Goal: Task Accomplishment & Management: Use online tool/utility

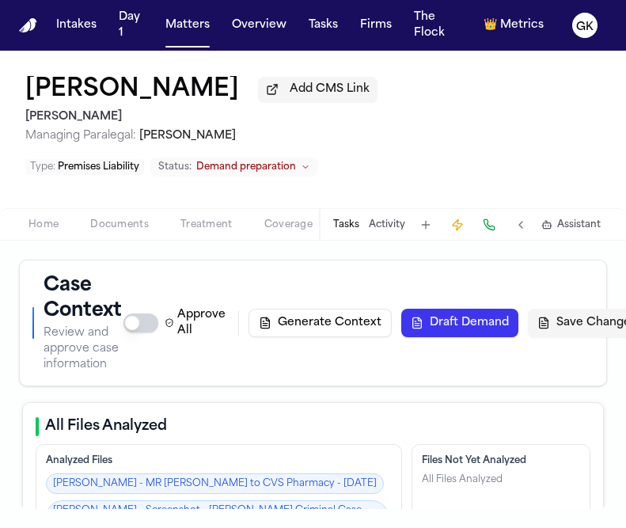
select select "**********"
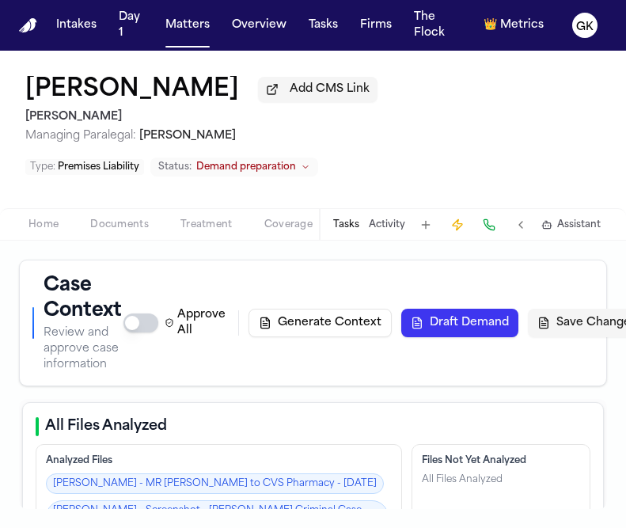
select select "**********"
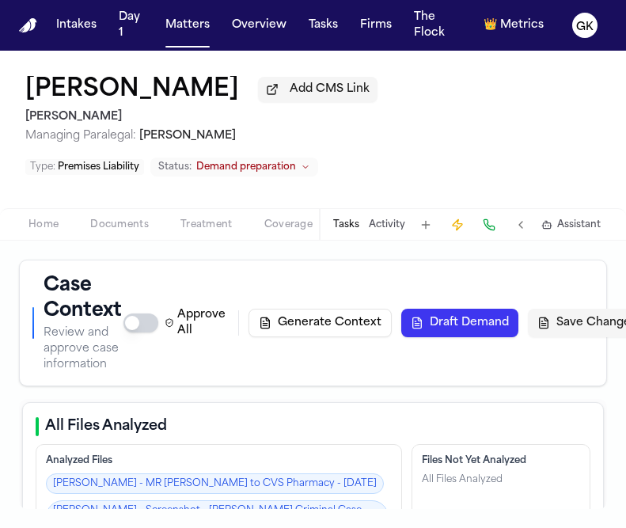
select select "**********"
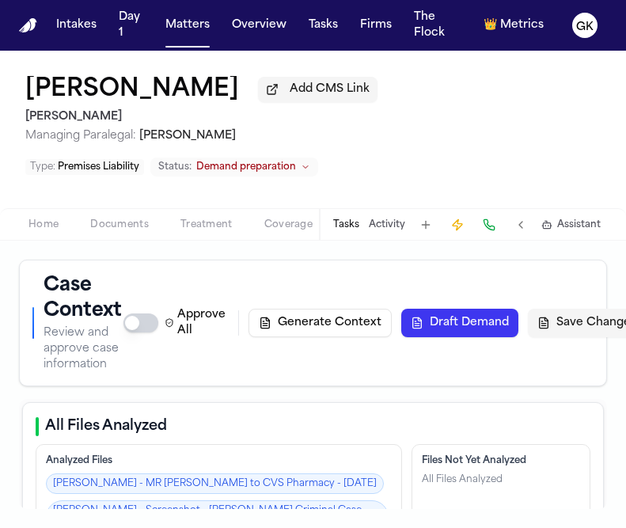
select select "**********"
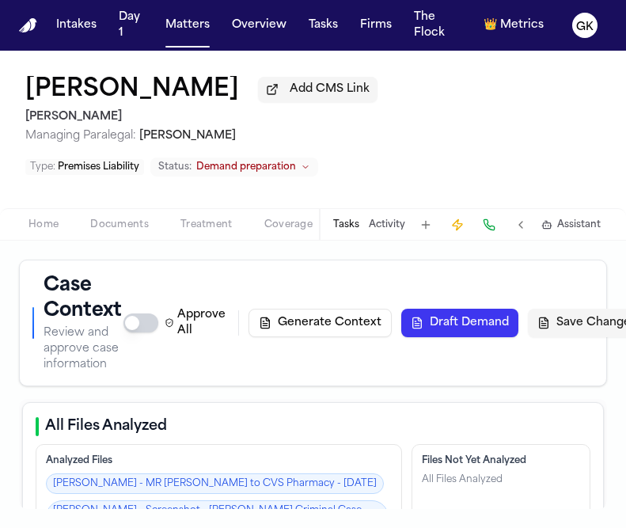
select select "**********"
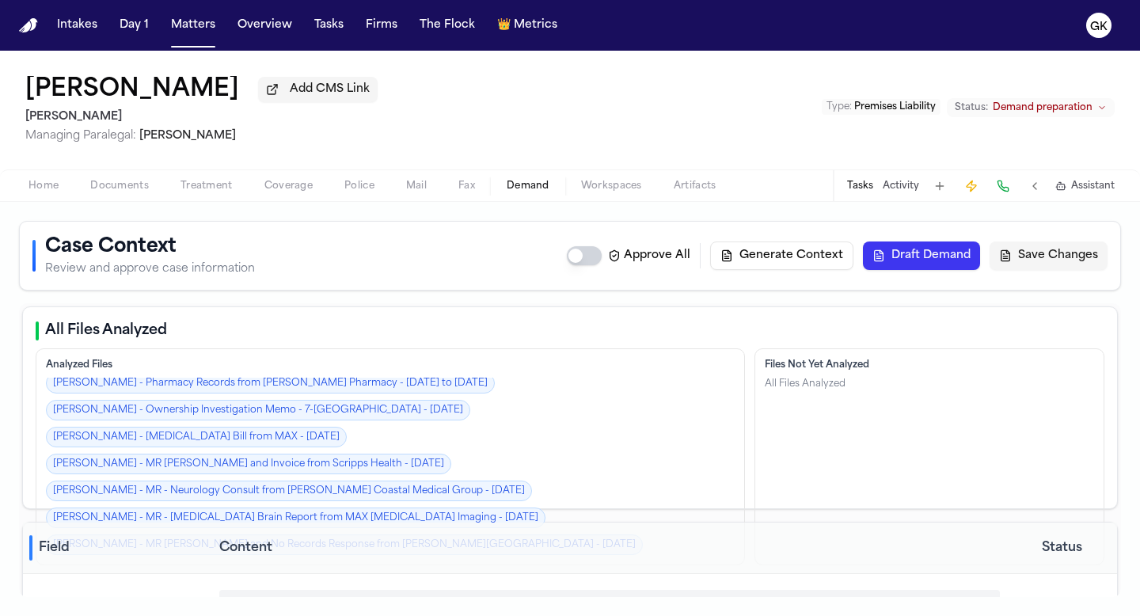
click at [625, 261] on button "Generate Context" at bounding box center [781, 255] width 143 height 28
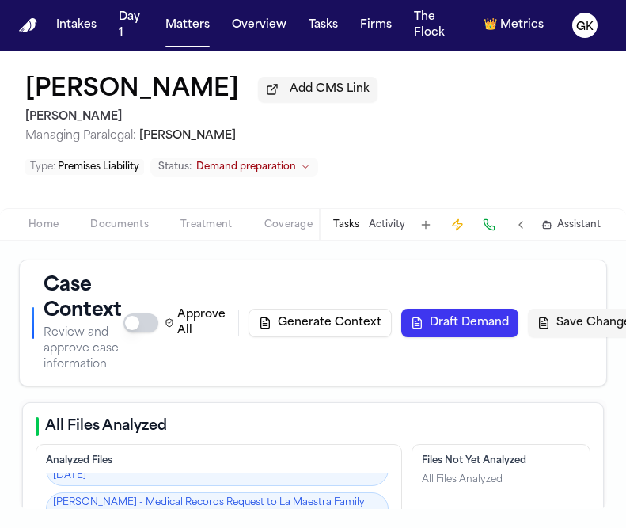
scroll to position [2558, 0]
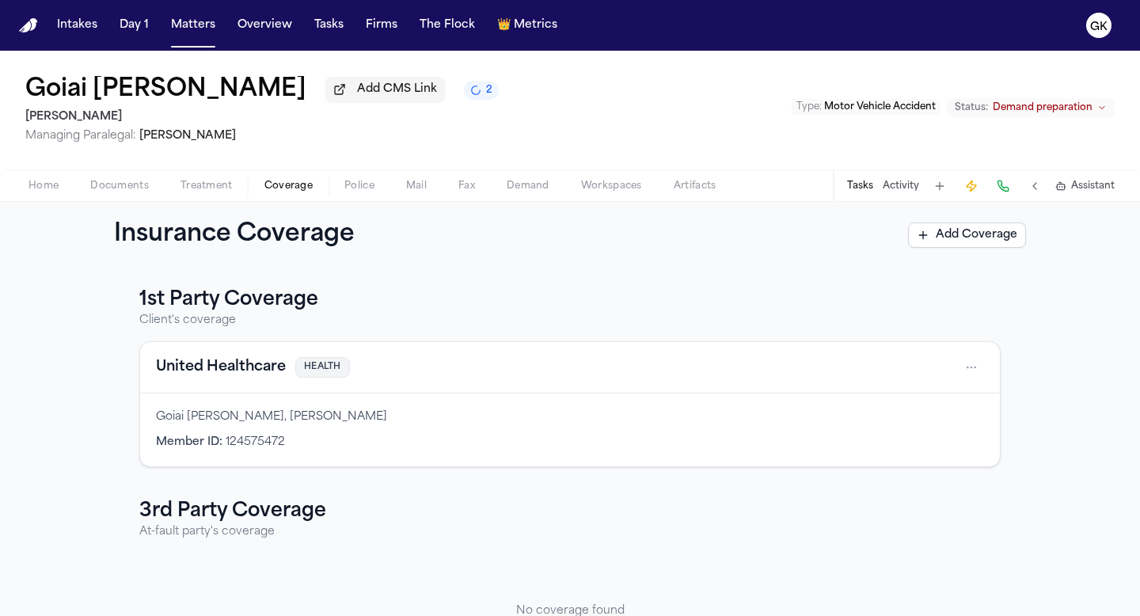
click at [42, 190] on span "Home" at bounding box center [43, 186] width 30 height 13
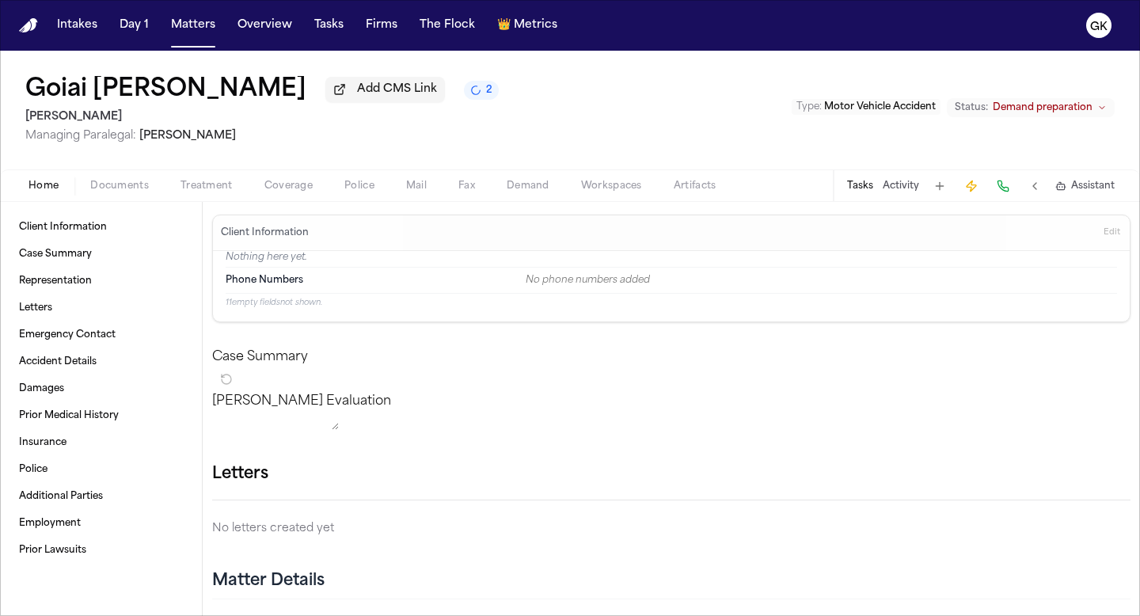
click at [26, 31] on img "Home" at bounding box center [28, 25] width 19 height 15
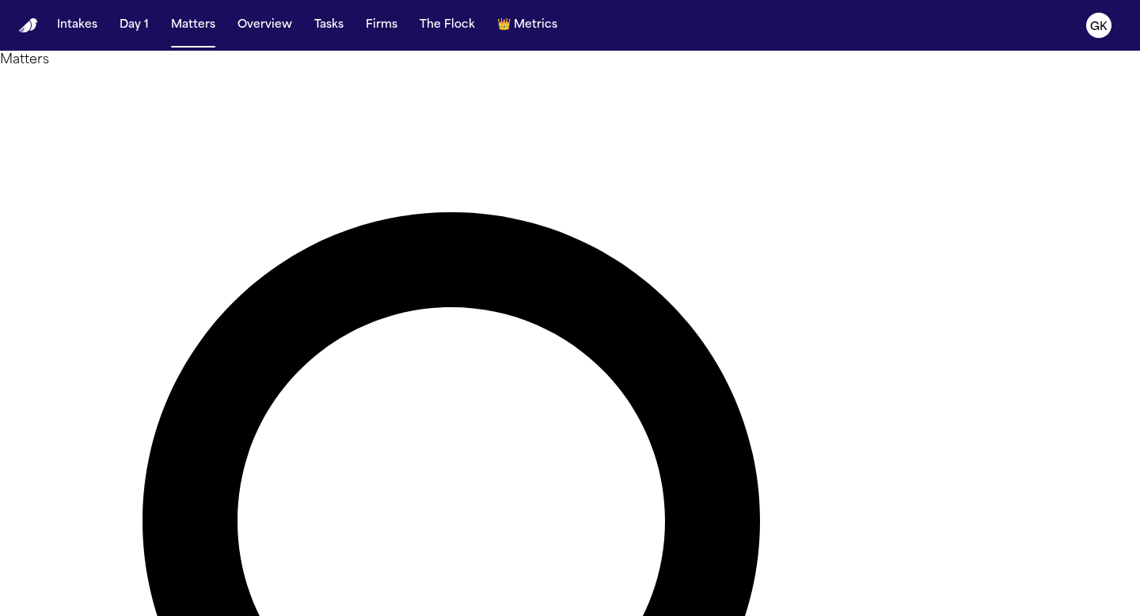
type input "*"
type input "***"
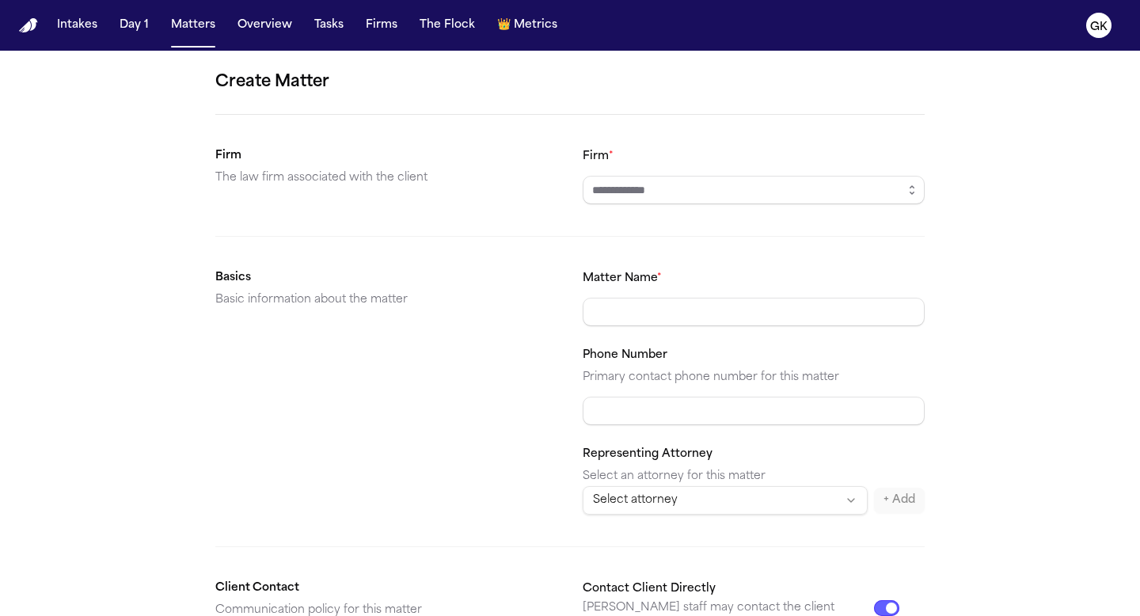
click at [617, 194] on input "Firm *" at bounding box center [754, 190] width 342 height 28
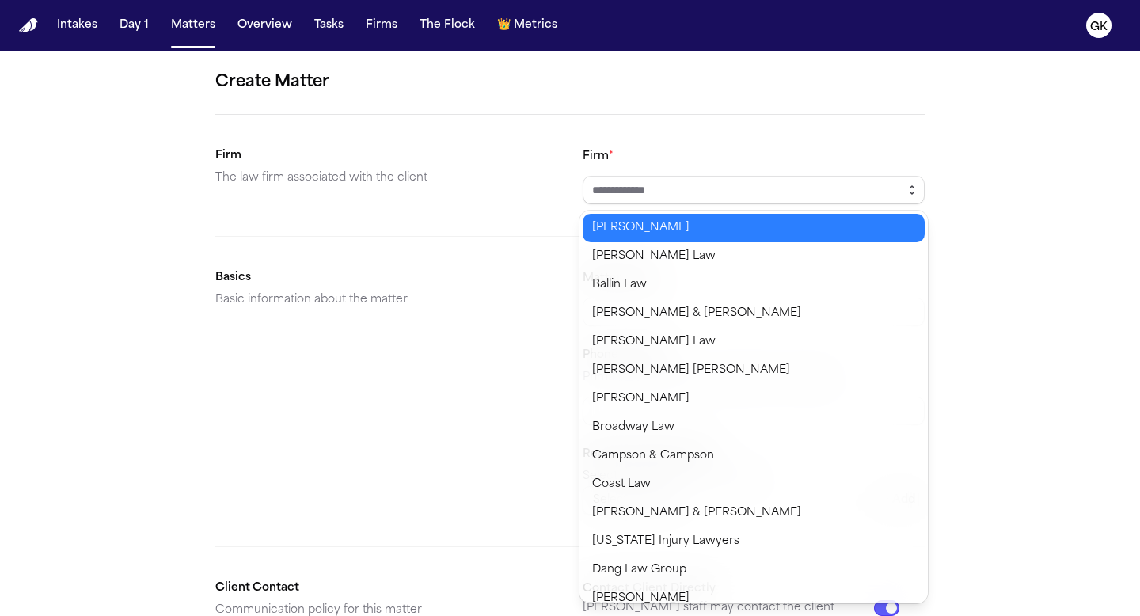
click at [625, 196] on icon "button" at bounding box center [912, 190] width 13 height 13
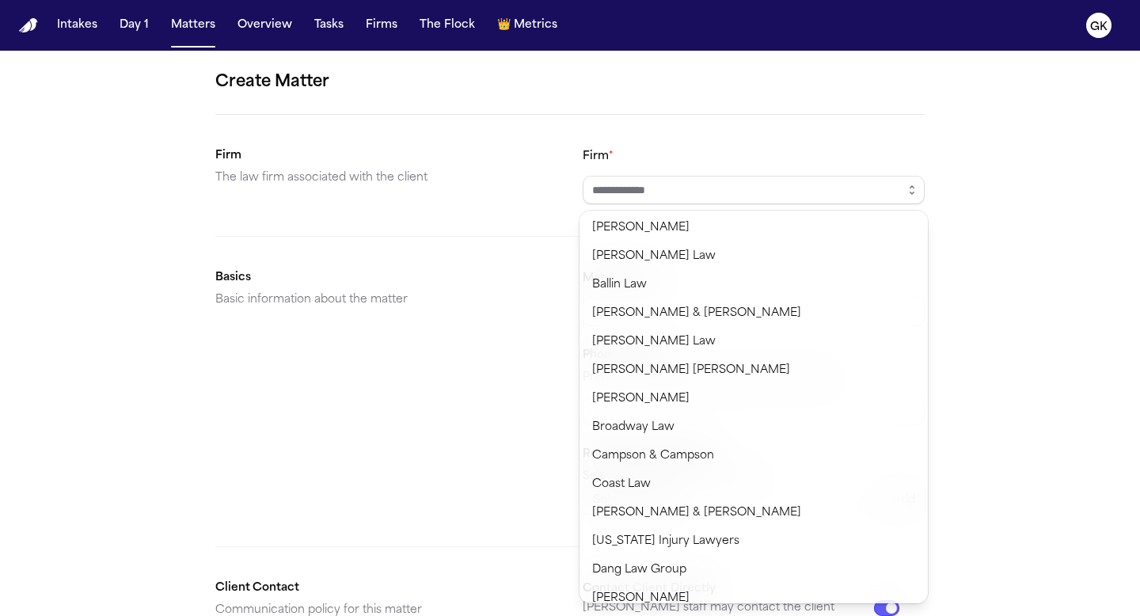
click at [625, 173] on div "Create Matter Firm The law firm associated with the client Firm * Basics Basic …" at bounding box center [570, 598] width 1140 height 1095
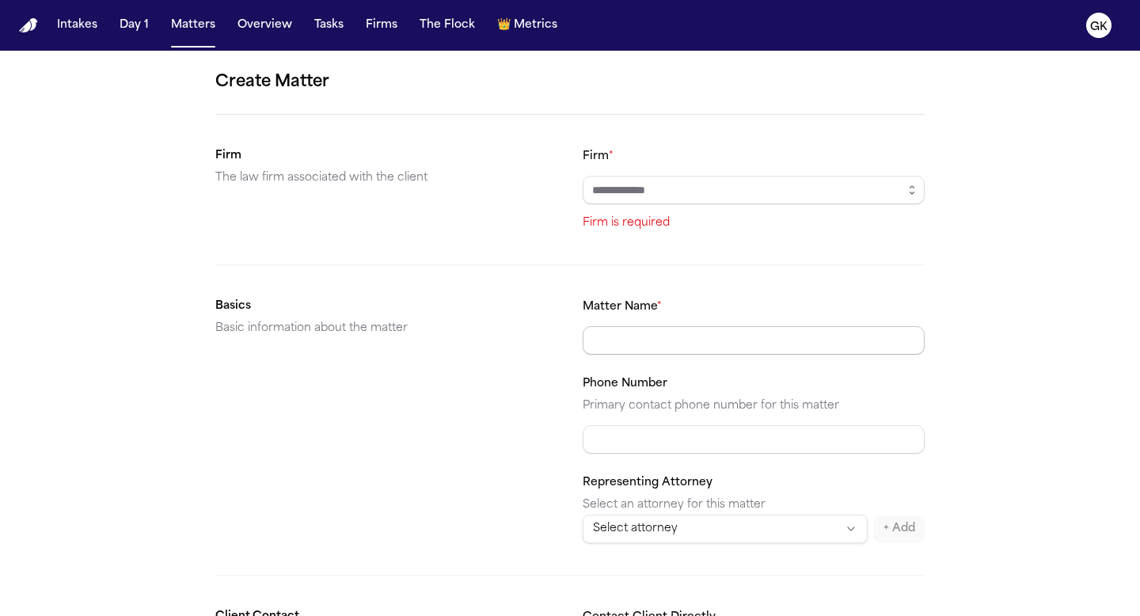
click at [625, 333] on input "Matter Name *" at bounding box center [754, 340] width 342 height 28
click at [625, 271] on form "Create Matter Firm The law firm associated with the client Firm * Firm is requi…" at bounding box center [569, 612] width 709 height 1085
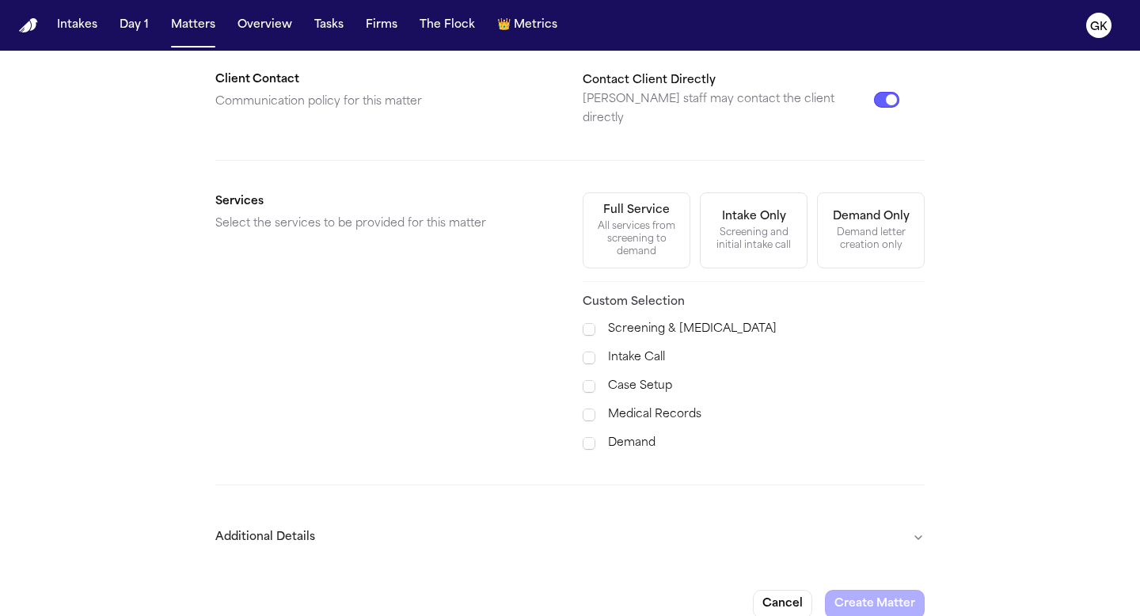
scroll to position [541, 0]
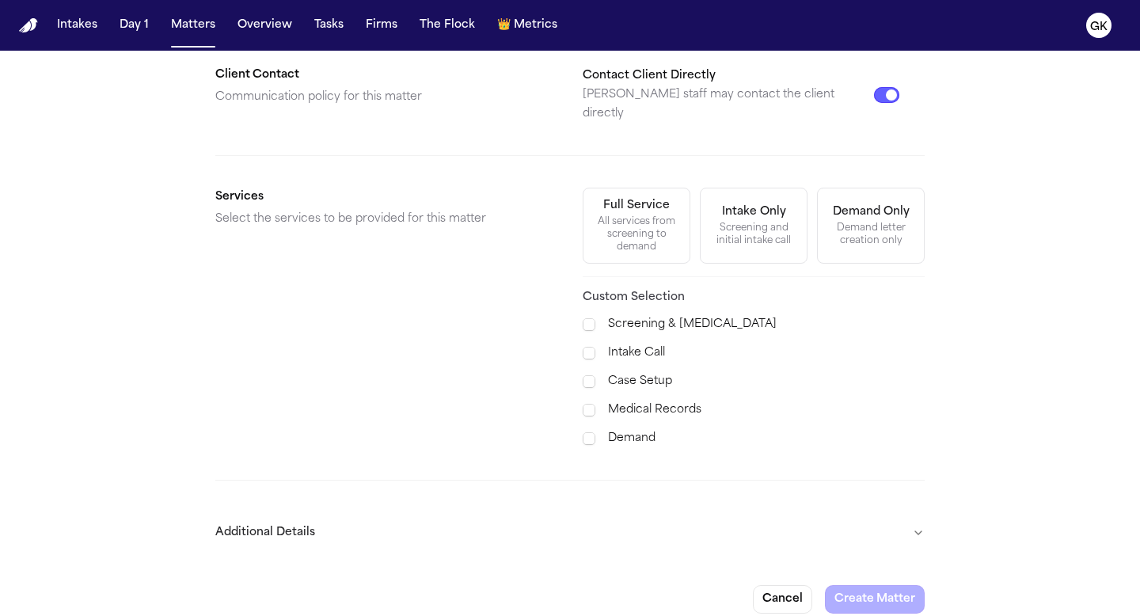
click at [625, 516] on button "Additional Details" at bounding box center [569, 532] width 709 height 41
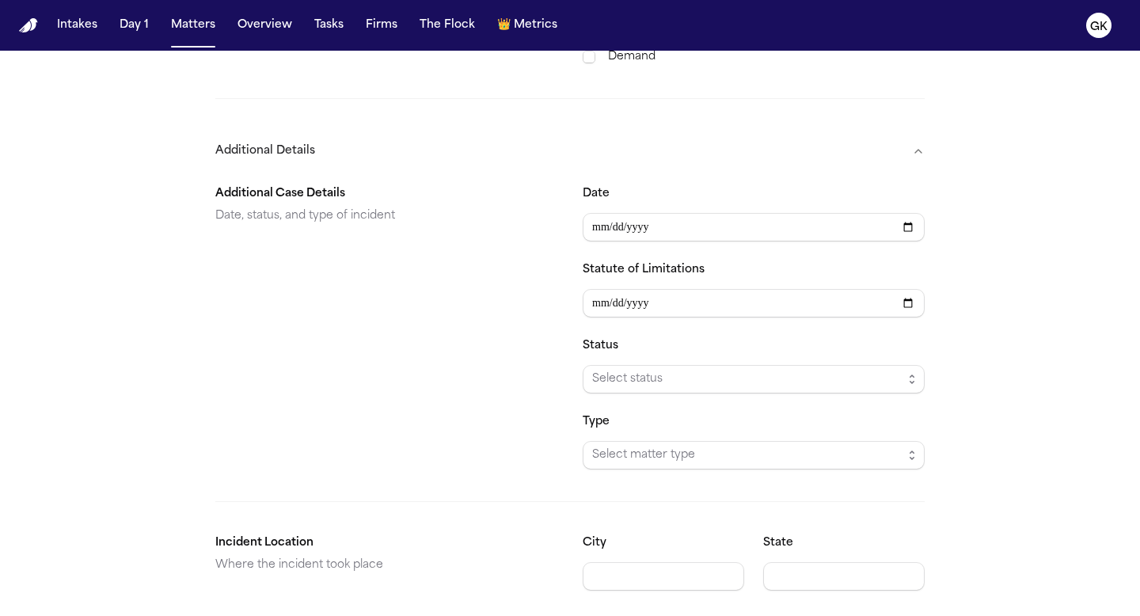
scroll to position [925, 0]
click at [625, 368] on span "Select status" at bounding box center [747, 377] width 310 height 19
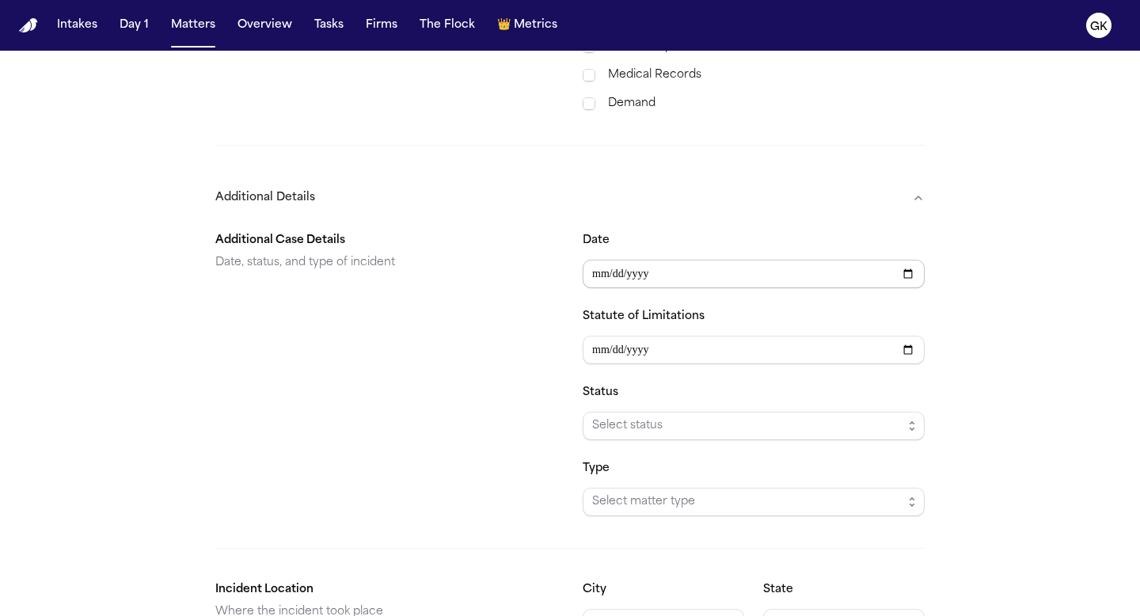
scroll to position [890, 0]
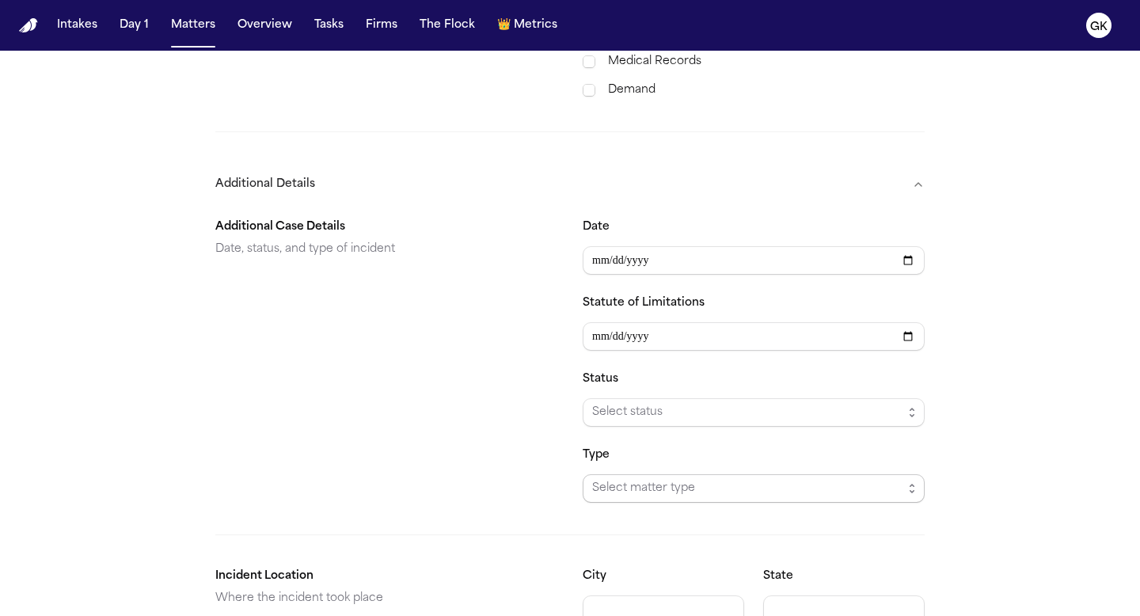
click at [625, 479] on span "Select matter type" at bounding box center [747, 488] width 310 height 19
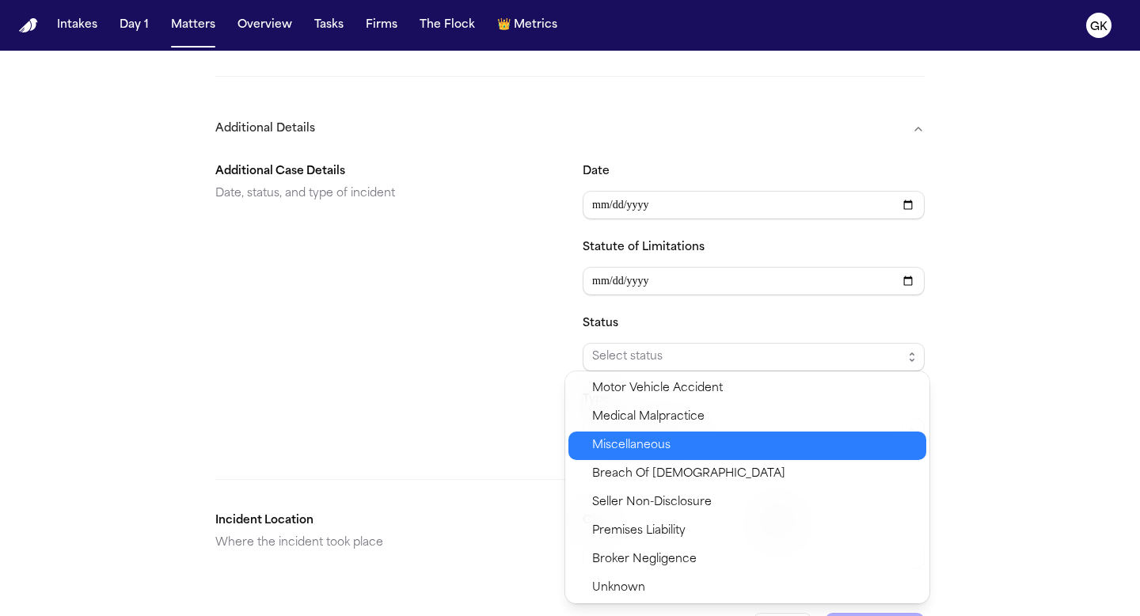
scroll to position [973, 0]
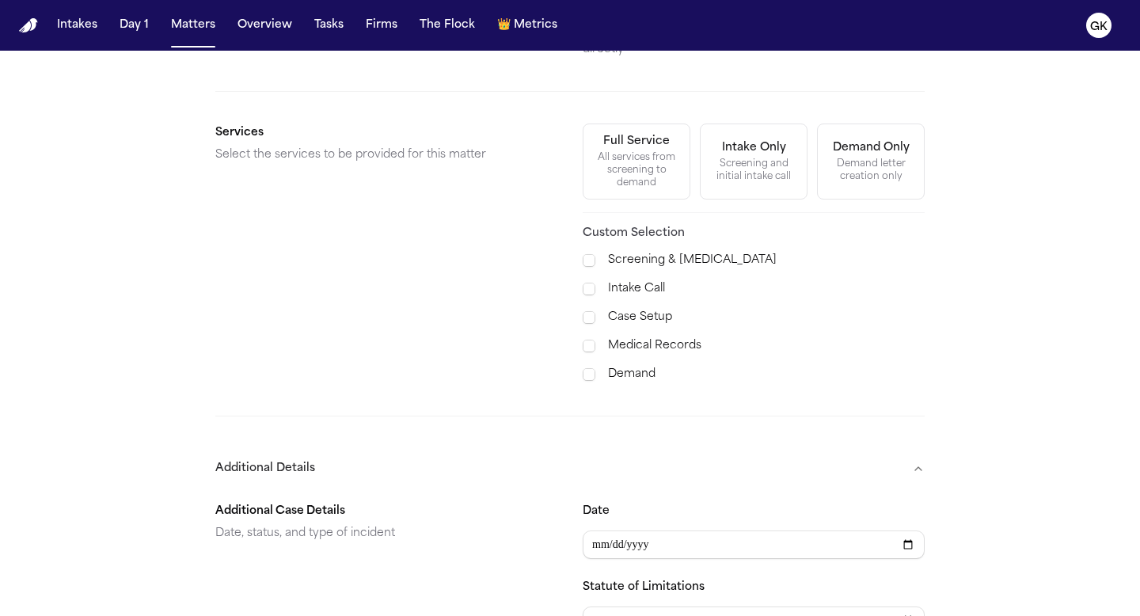
scroll to position [515, 0]
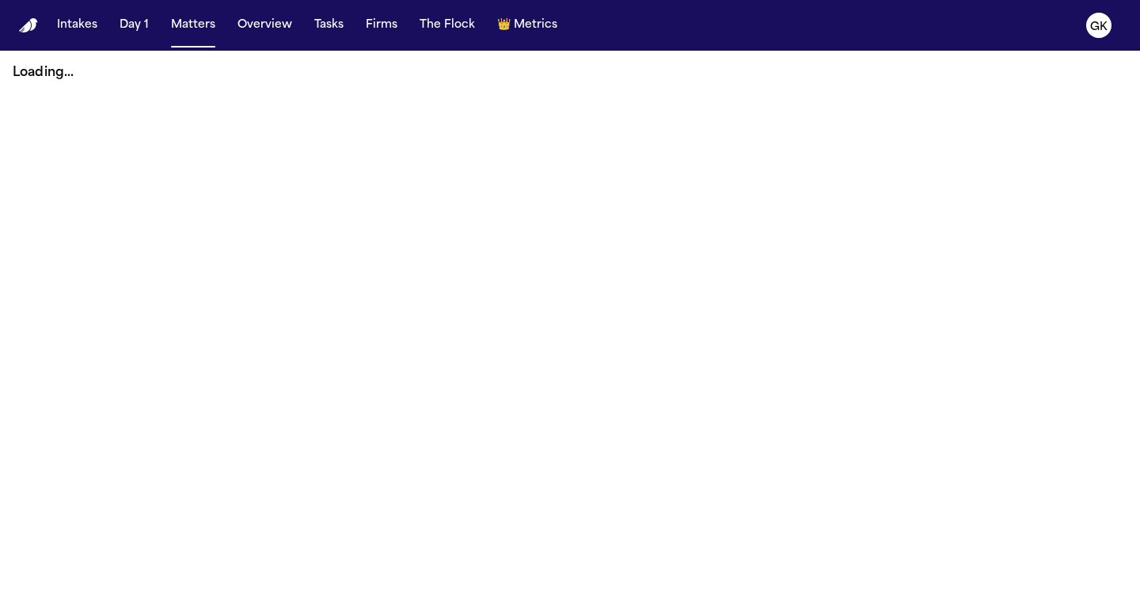
click at [26, 23] on img "Home" at bounding box center [28, 25] width 19 height 15
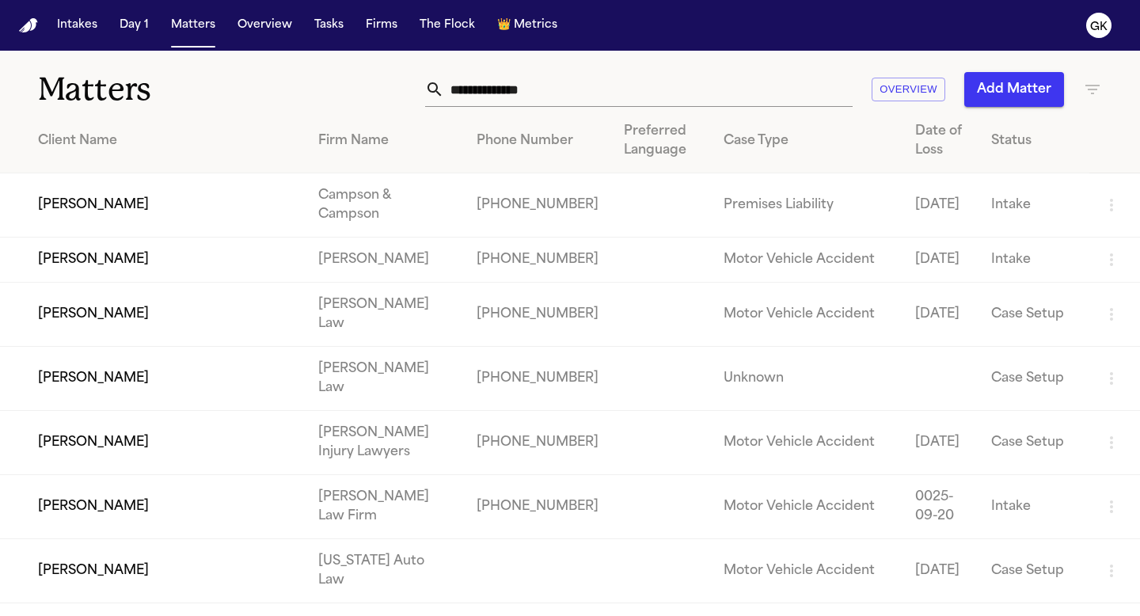
click at [539, 62] on div "Matters Overview Add Matter" at bounding box center [570, 80] width 1140 height 59
click at [528, 96] on input "text" at bounding box center [648, 89] width 408 height 35
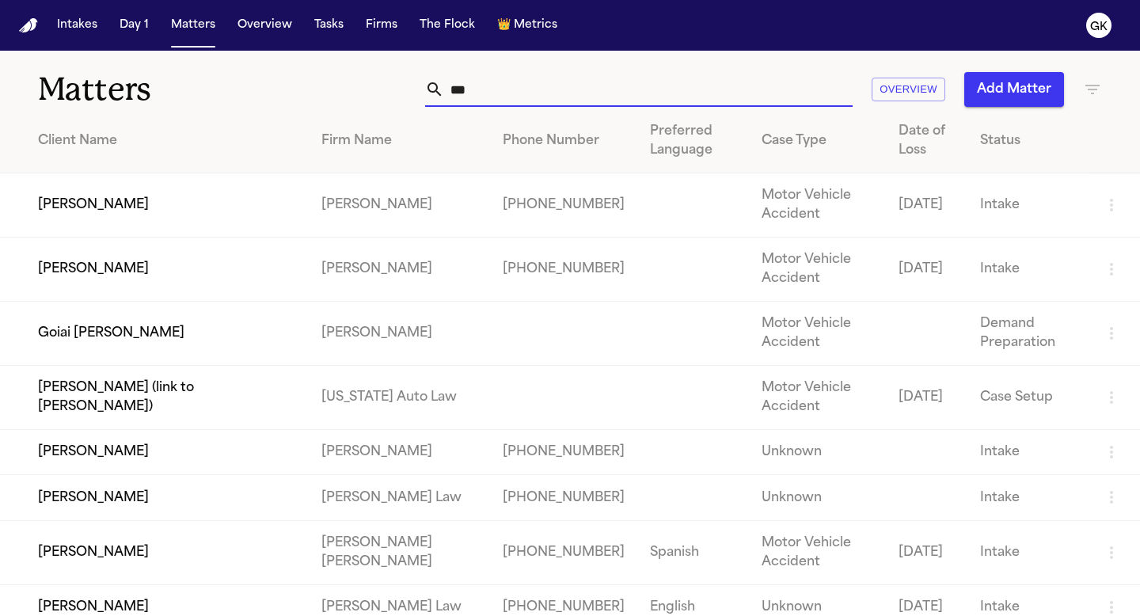
type input "***"
click at [186, 330] on td "Goiai [PERSON_NAME]" at bounding box center [154, 334] width 309 height 64
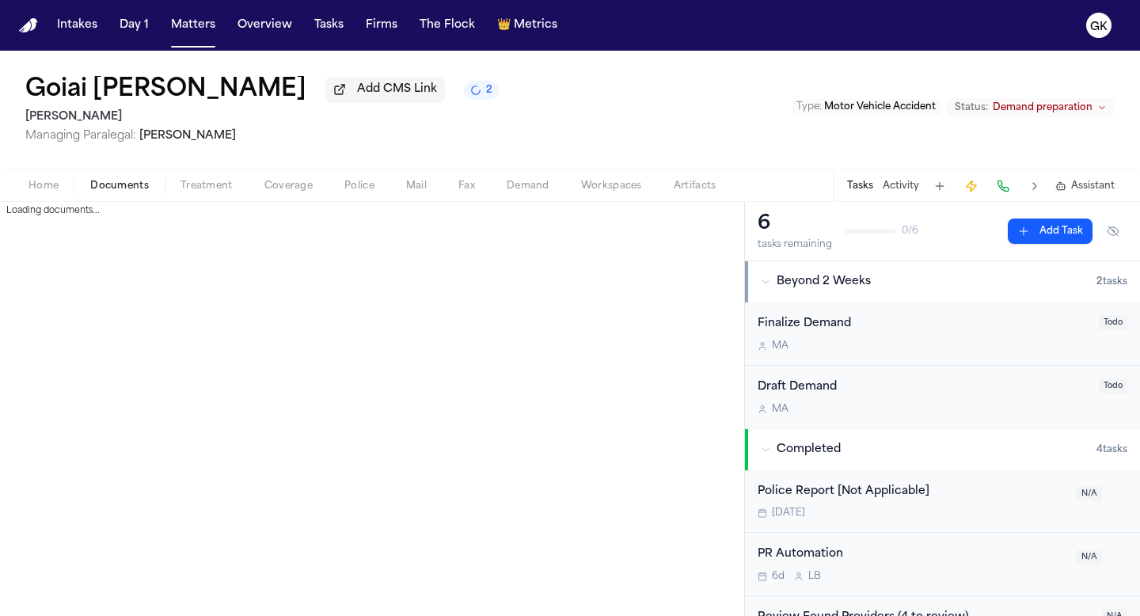
click at [120, 188] on span "Documents" at bounding box center [119, 186] width 59 height 13
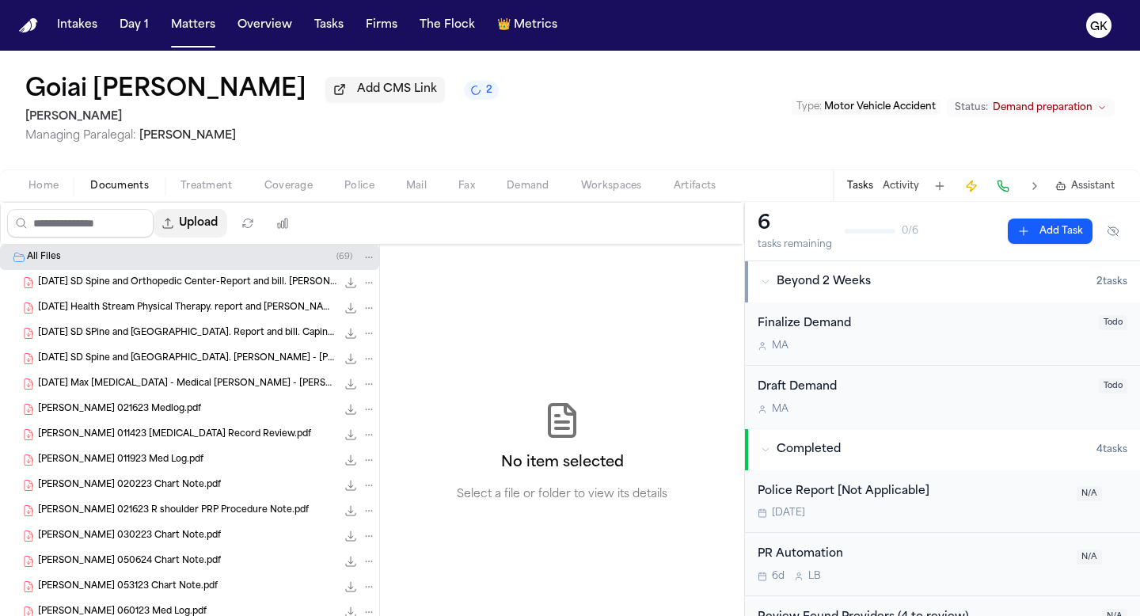
click at [218, 234] on button "Upload" at bounding box center [191, 223] width 74 height 28
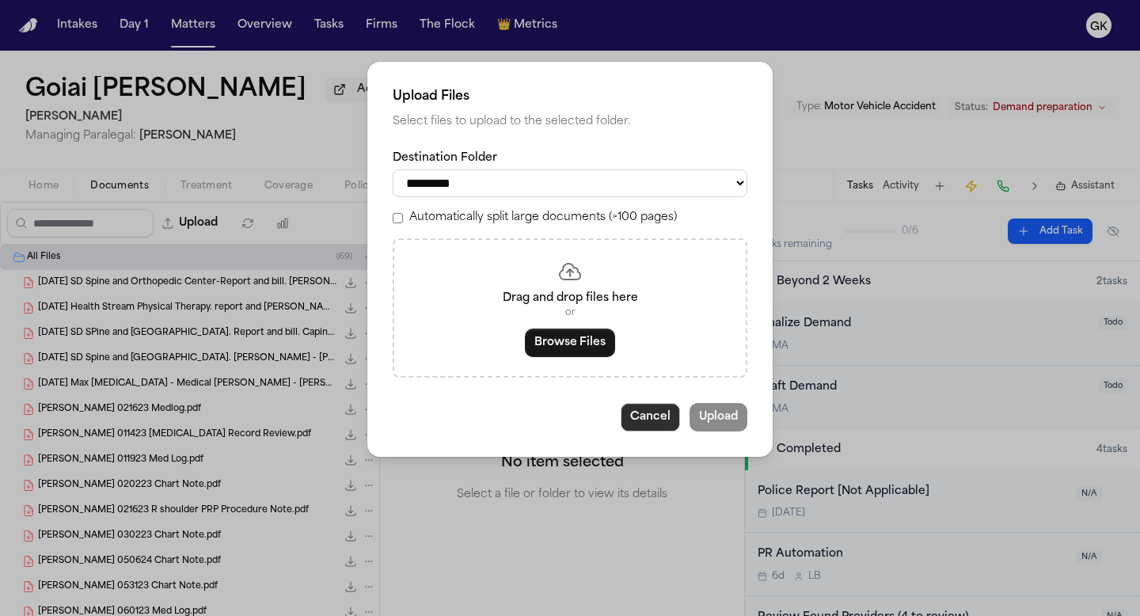
click at [655, 426] on button "Cancel" at bounding box center [650, 417] width 59 height 28
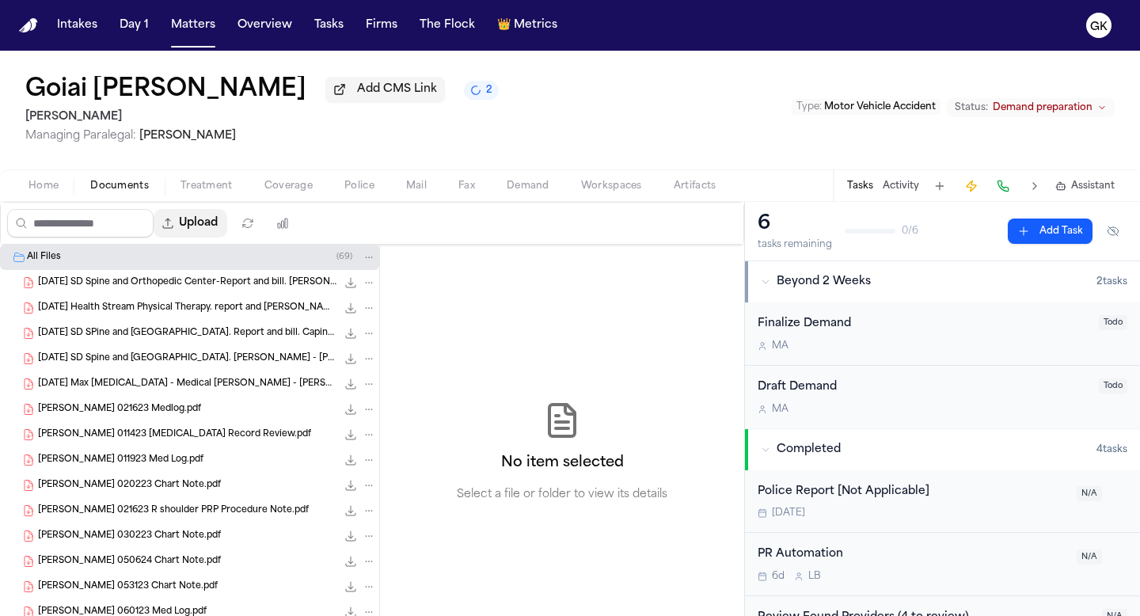
click at [210, 226] on button "Upload" at bounding box center [191, 223] width 74 height 28
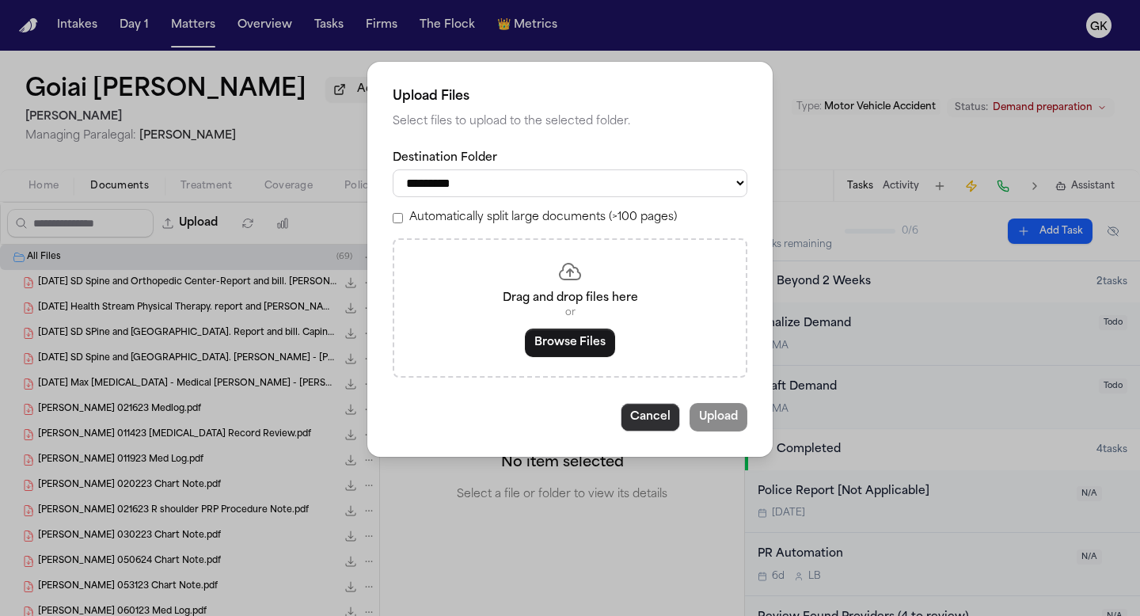
click at [672, 429] on button "Cancel" at bounding box center [650, 417] width 59 height 28
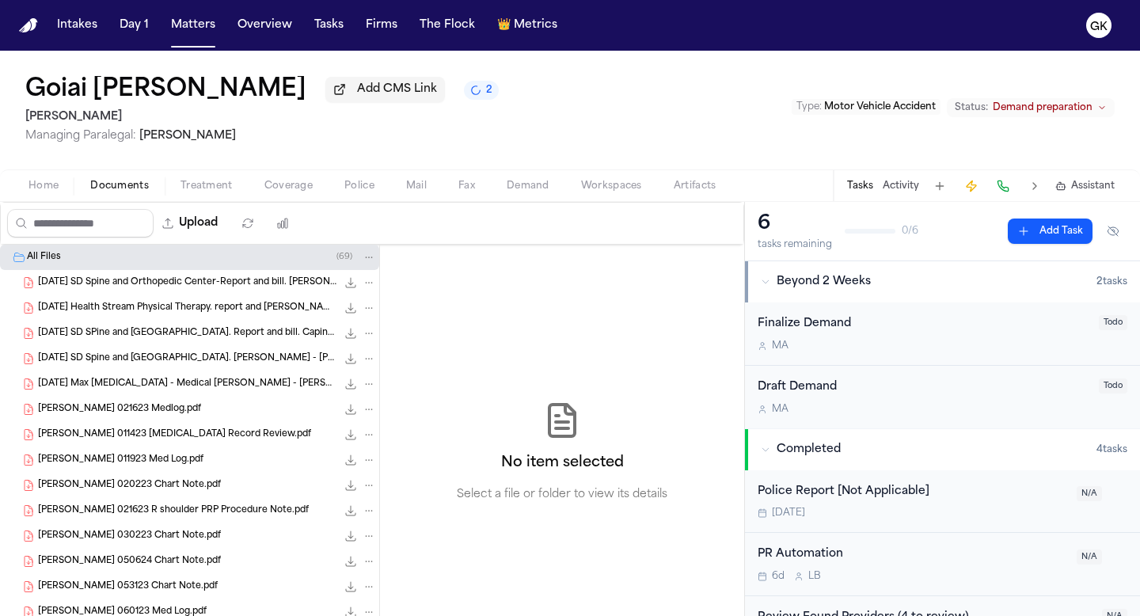
click at [229, 295] on div "2023.03.02 SD Spine and Orthopedic Center-Report and bill. Carpinelli.pdf 75.3 …" at bounding box center [189, 282] width 379 height 25
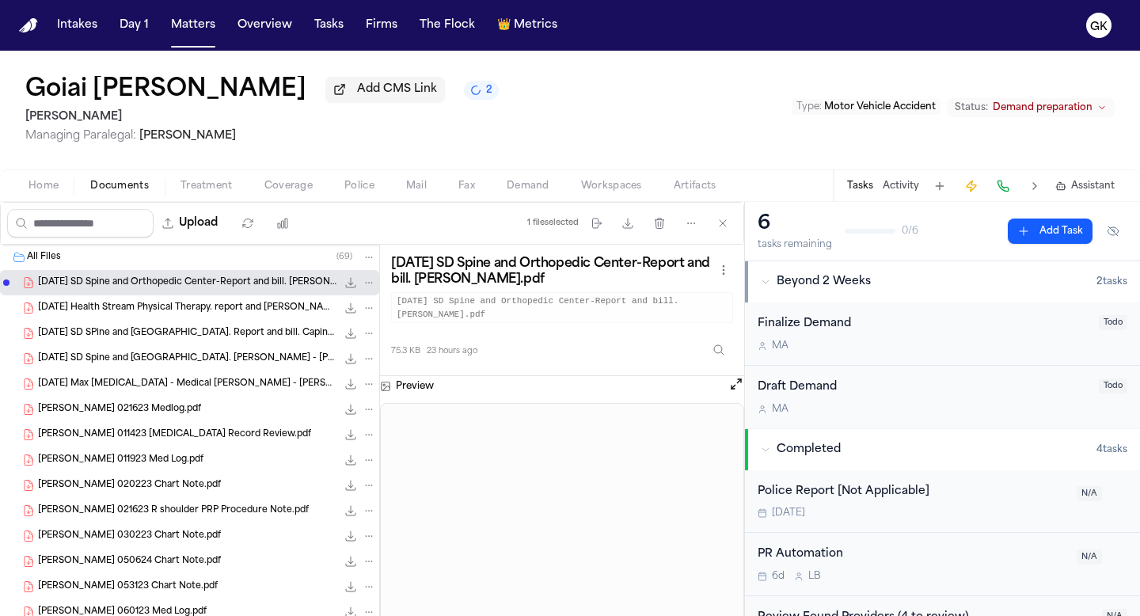
click at [224, 315] on span "2023.05.04 Health Stream Physical Therapy. report and bill- Carpinelli.pdf" at bounding box center [187, 308] width 298 height 13
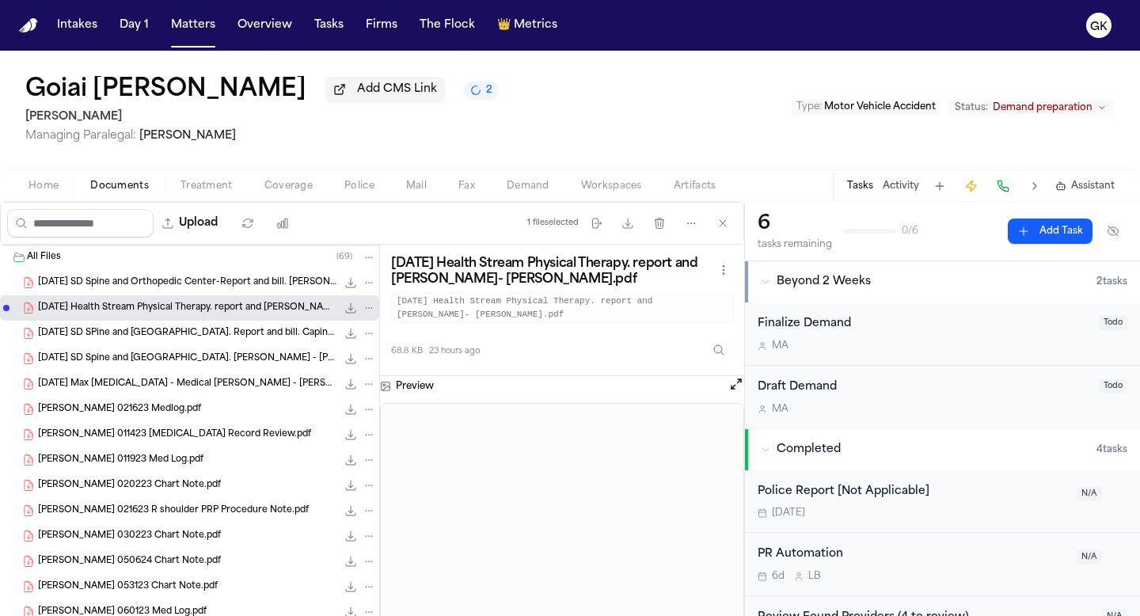
click at [528, 190] on span "Demand" at bounding box center [528, 186] width 43 height 13
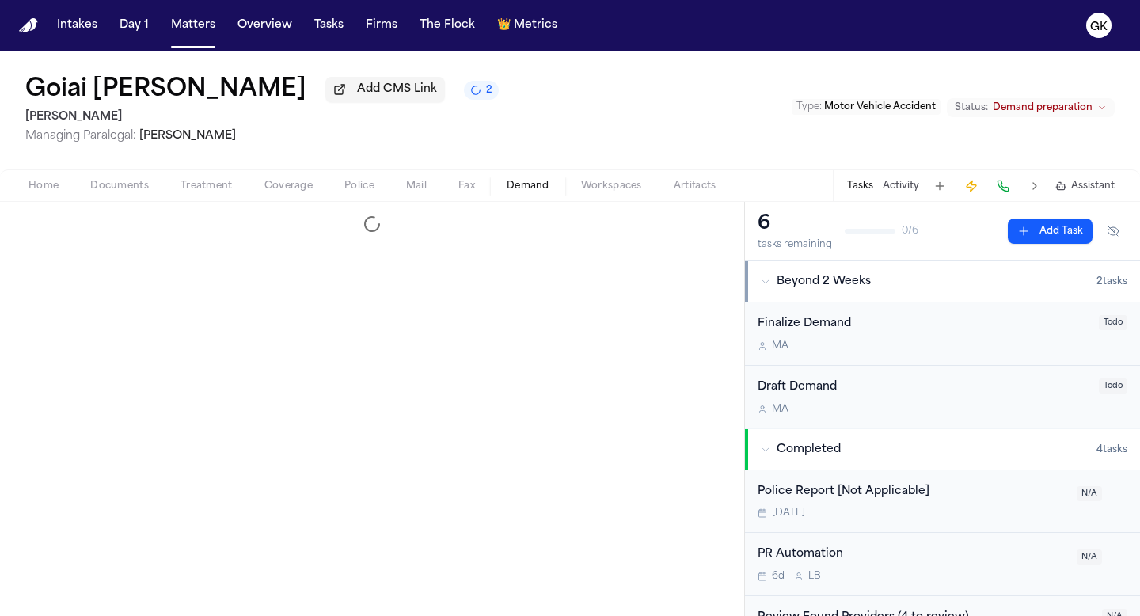
select select "**********"
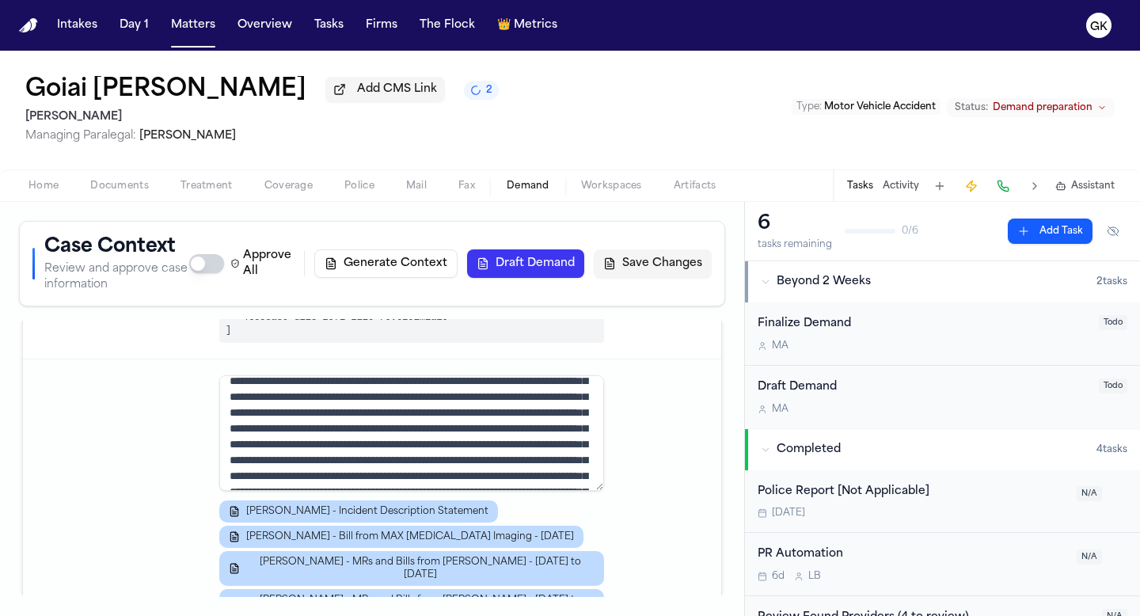
scroll to position [79, 0]
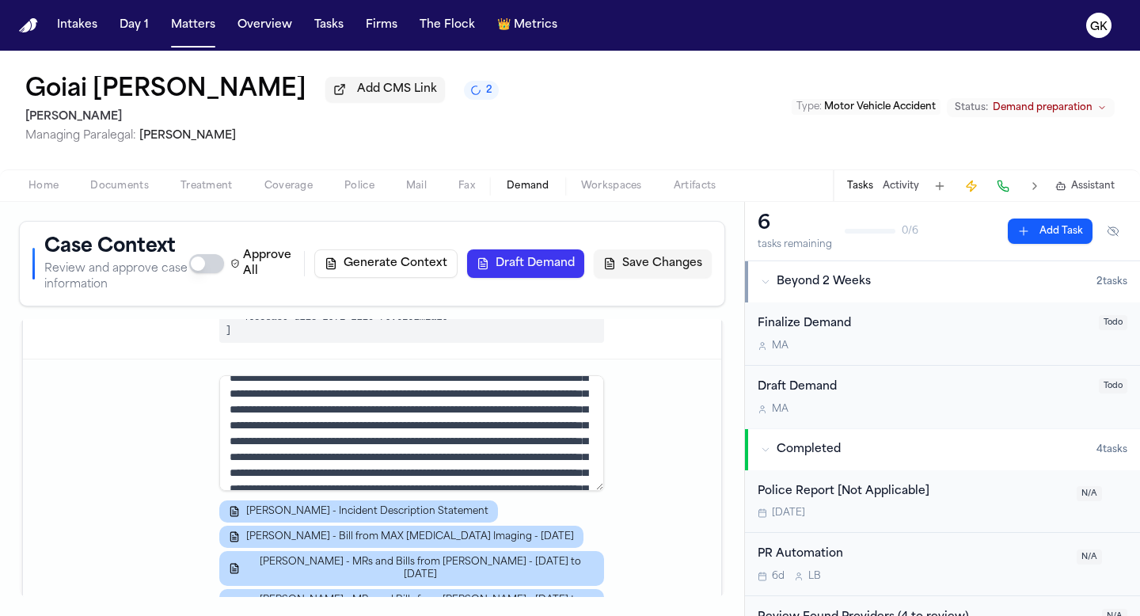
click at [540, 401] on textarea at bounding box center [411, 433] width 385 height 116
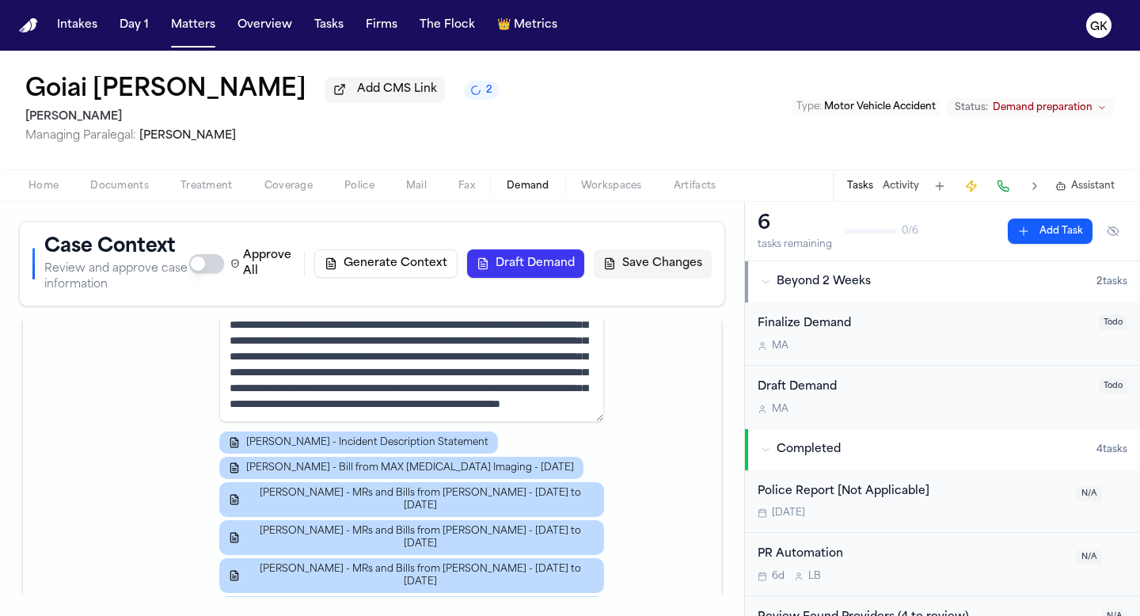
scroll to position [1234, 0]
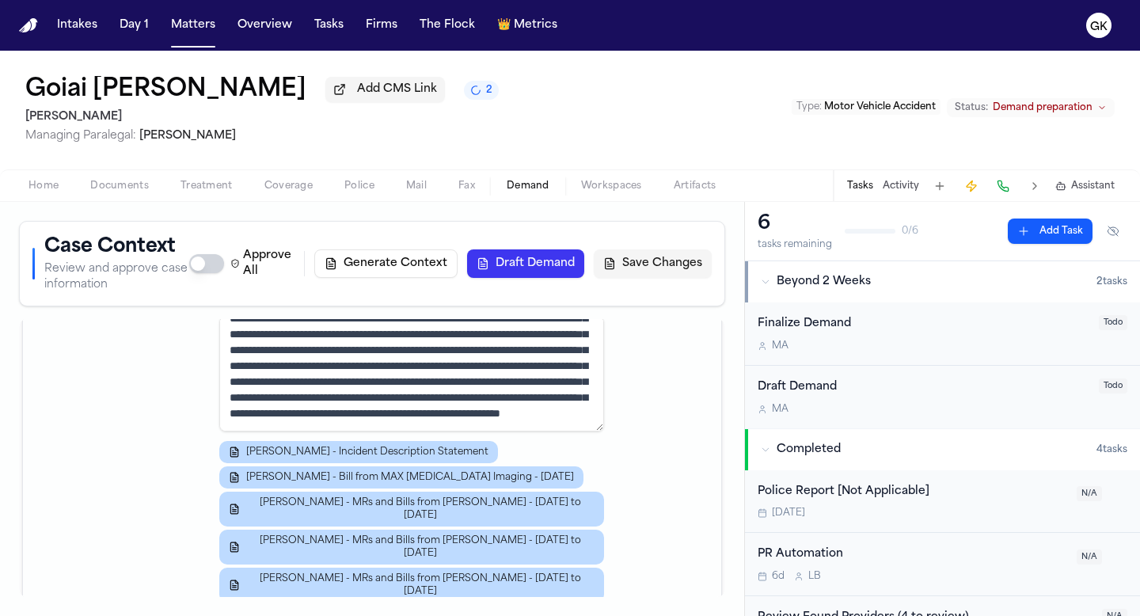
click at [568, 376] on textarea at bounding box center [411, 374] width 385 height 116
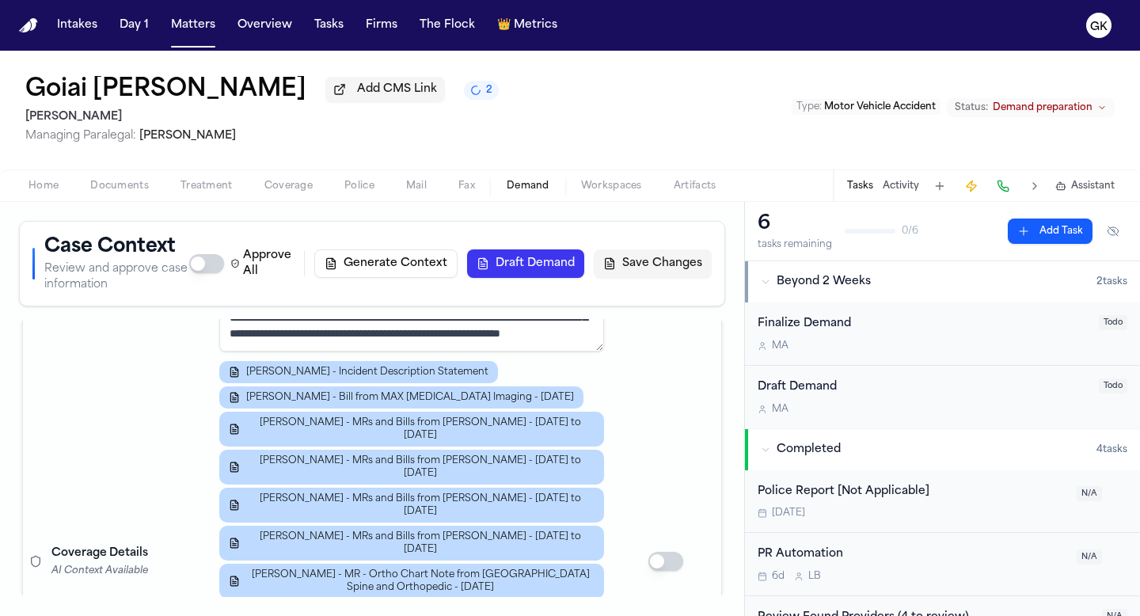
scroll to position [1335, 0]
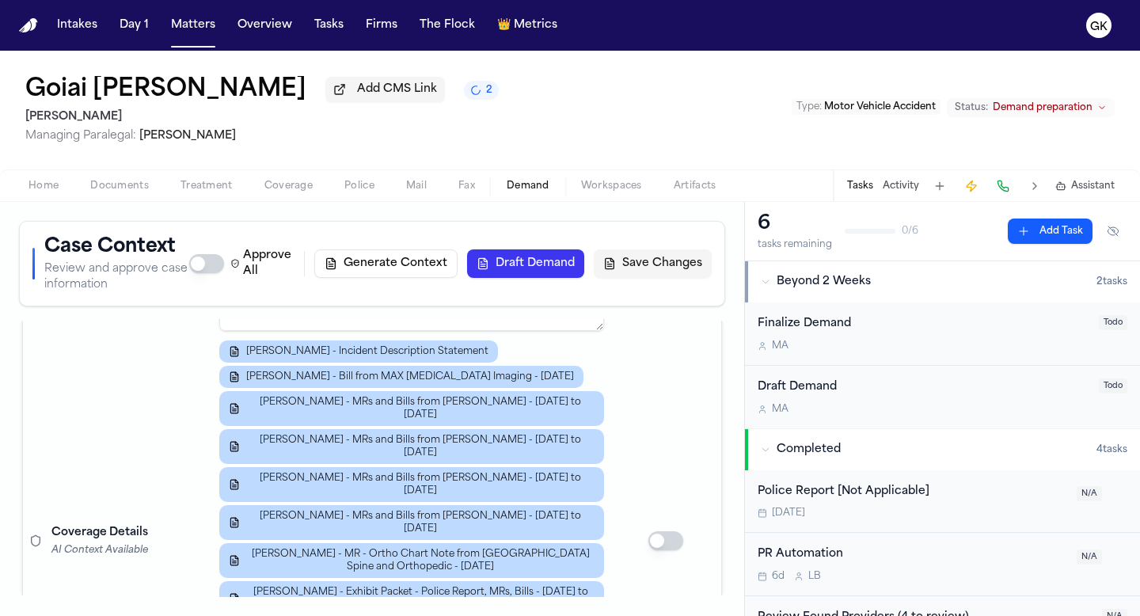
type textarea "**********"
click at [643, 411] on td at bounding box center [665, 540] width 111 height 683
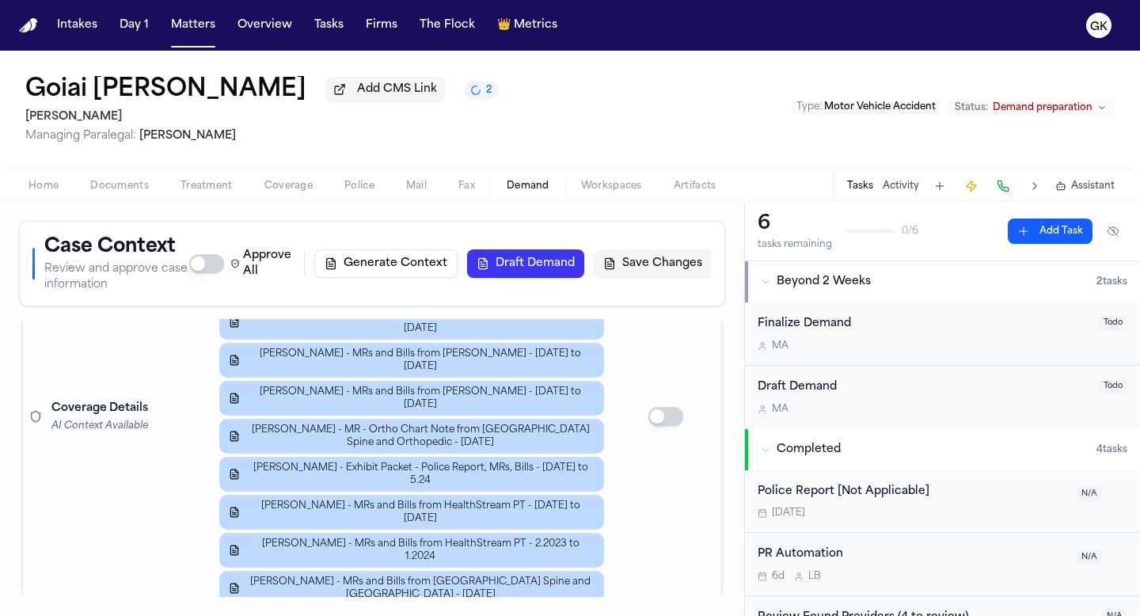
scroll to position [1460, 0]
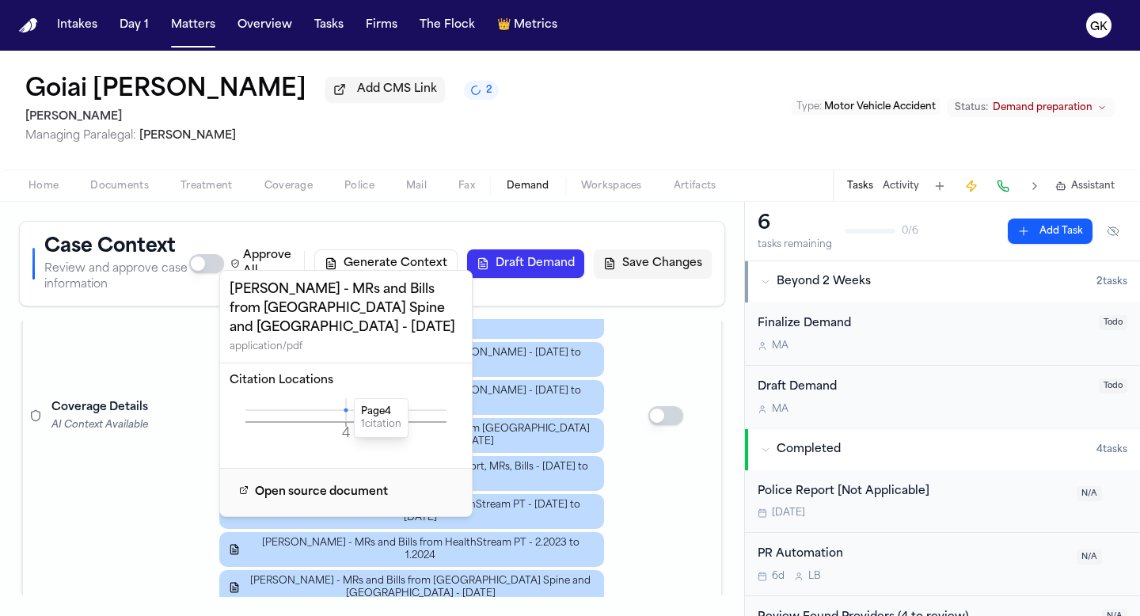
click at [346, 411] on icon at bounding box center [346, 410] width 4 height 4
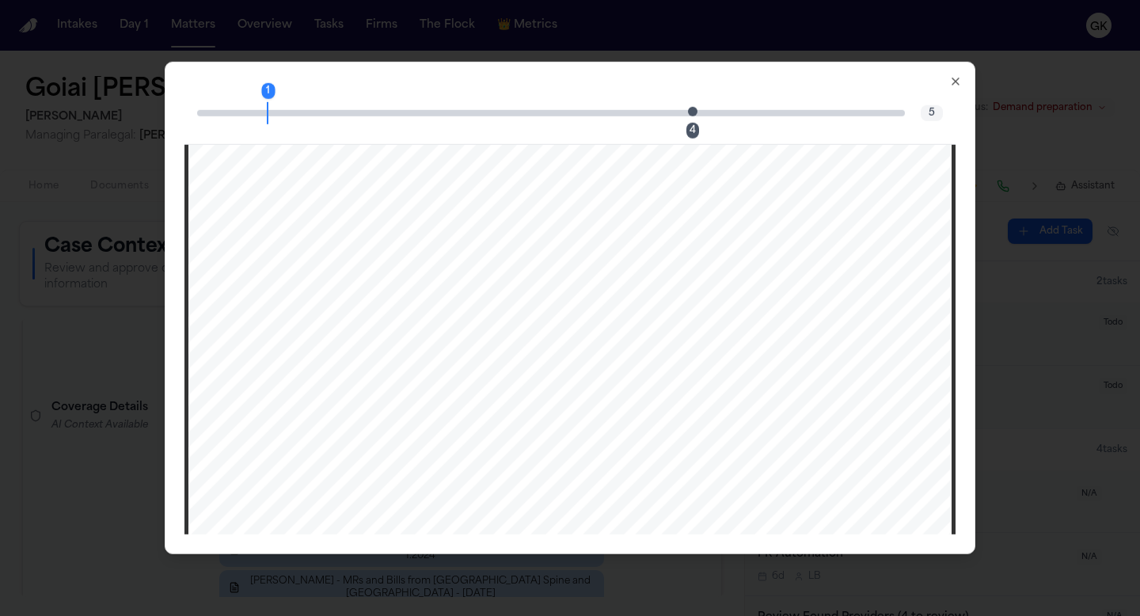
click at [695, 115] on span "Page 4 citation marker - 1 citation" at bounding box center [692, 110] width 9 height 9
drag, startPoint x: 279, startPoint y: 113, endPoint x: 485, endPoint y: 121, distance: 206.0
click at [485, 121] on div "3 4 5" at bounding box center [569, 113] width 771 height 63
click at [955, 83] on icon "button" at bounding box center [955, 81] width 13 height 13
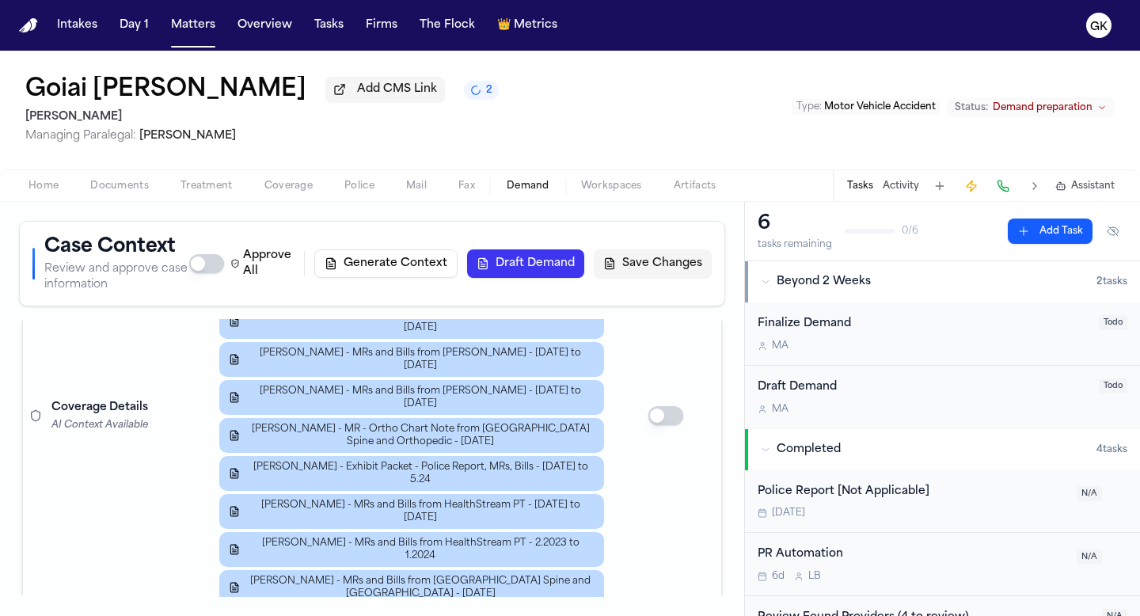
click at [640, 518] on td at bounding box center [665, 415] width 111 height 683
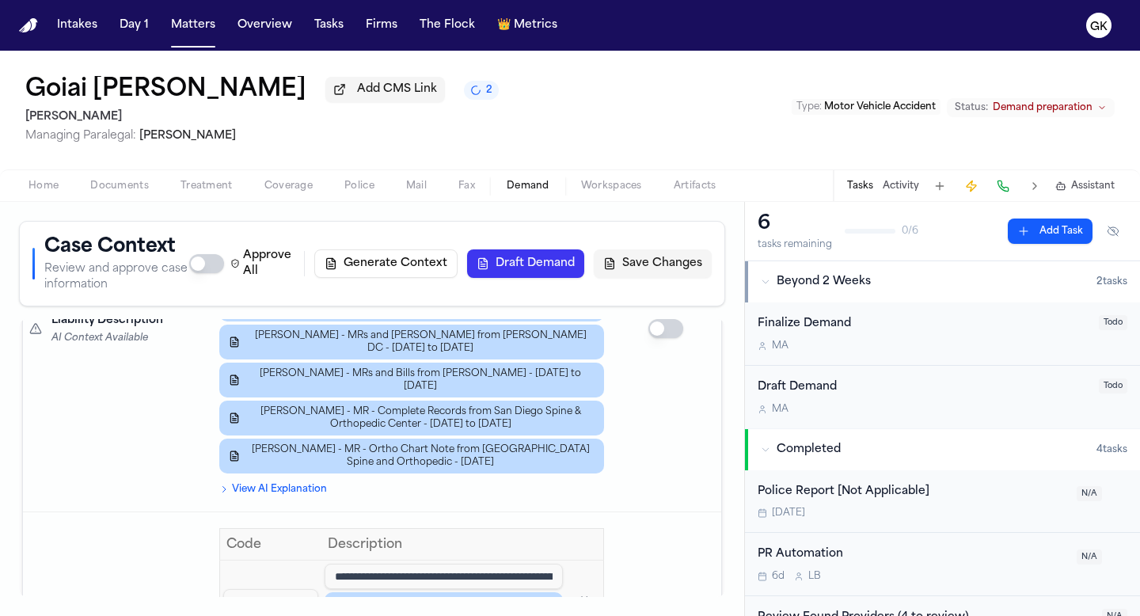
scroll to position [2421, 0]
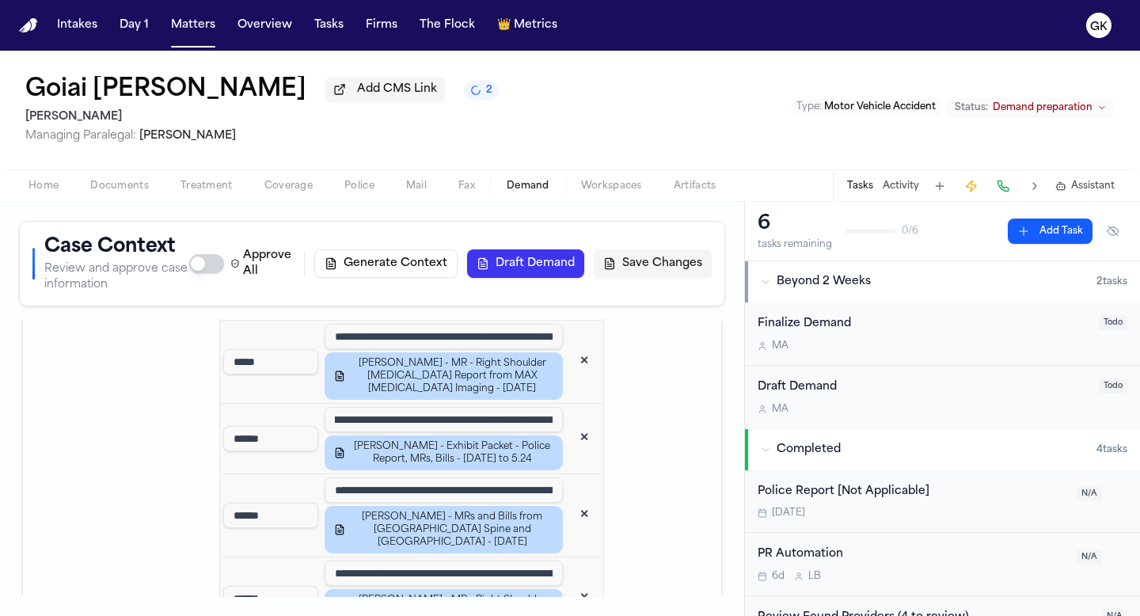
scroll to position [0, 0]
drag, startPoint x: 280, startPoint y: 512, endPoint x: 230, endPoint y: 512, distance: 50.7
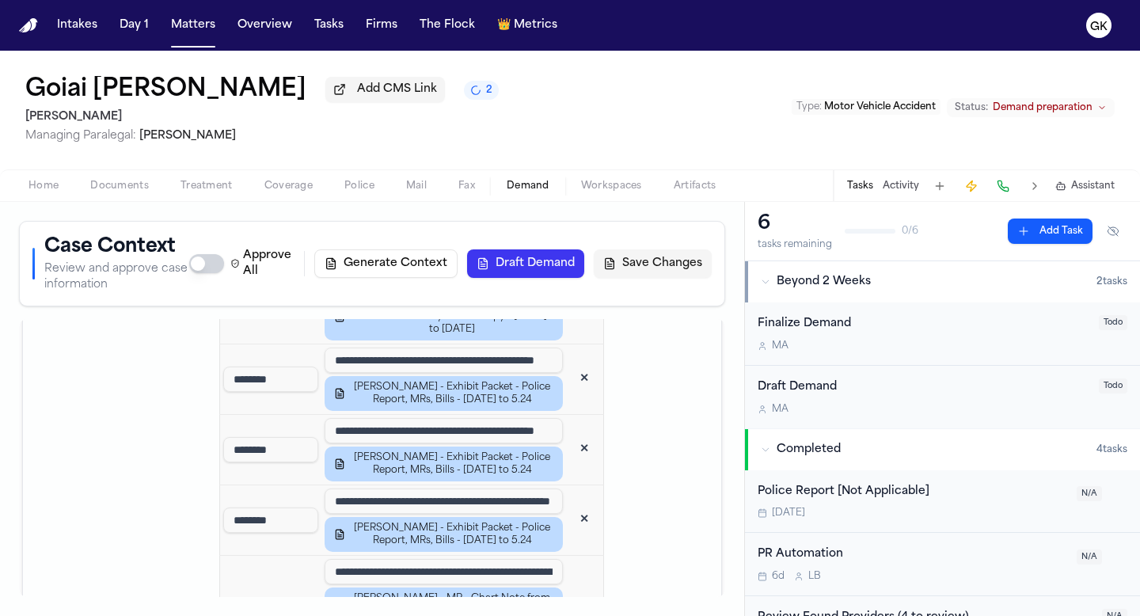
scroll to position [3670, 0]
click at [264, 556] on td "********" at bounding box center [270, 623] width 101 height 134
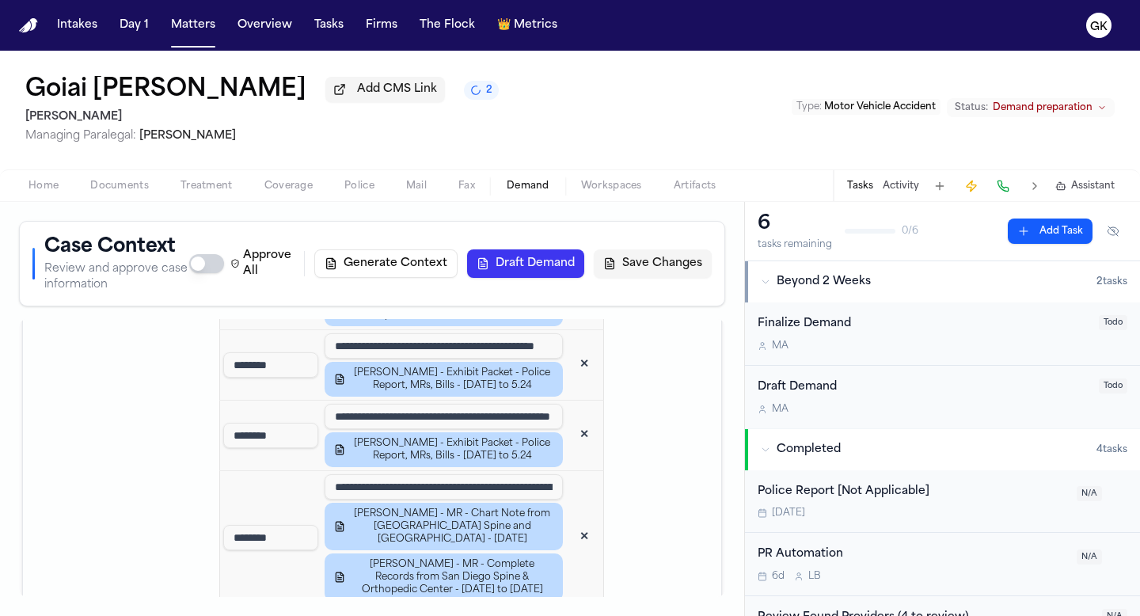
scroll to position [3761, 0]
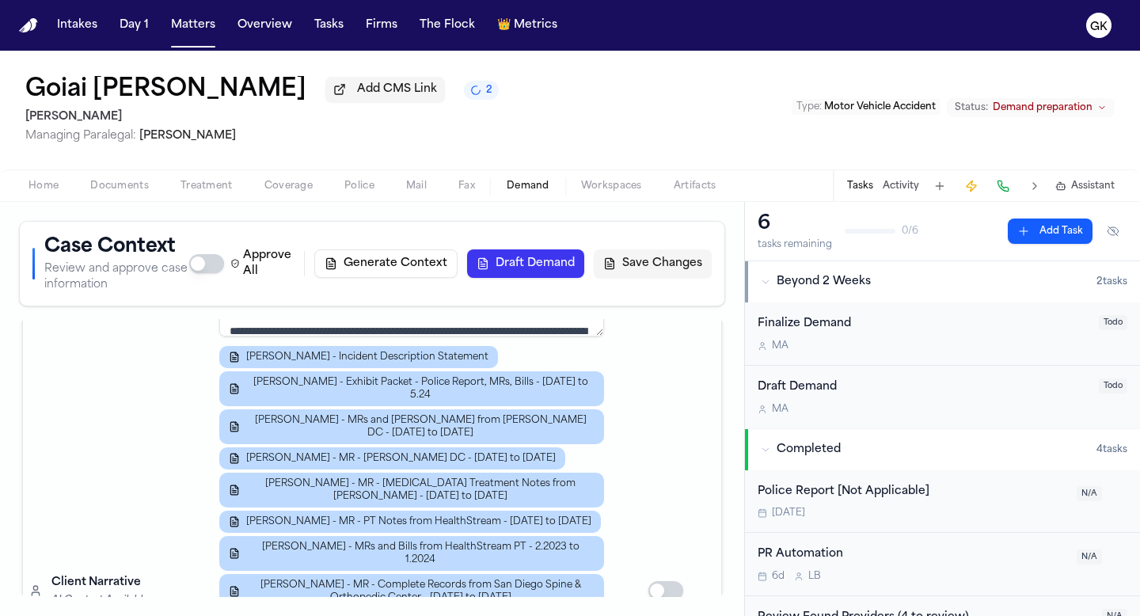
scroll to position [6034, 0]
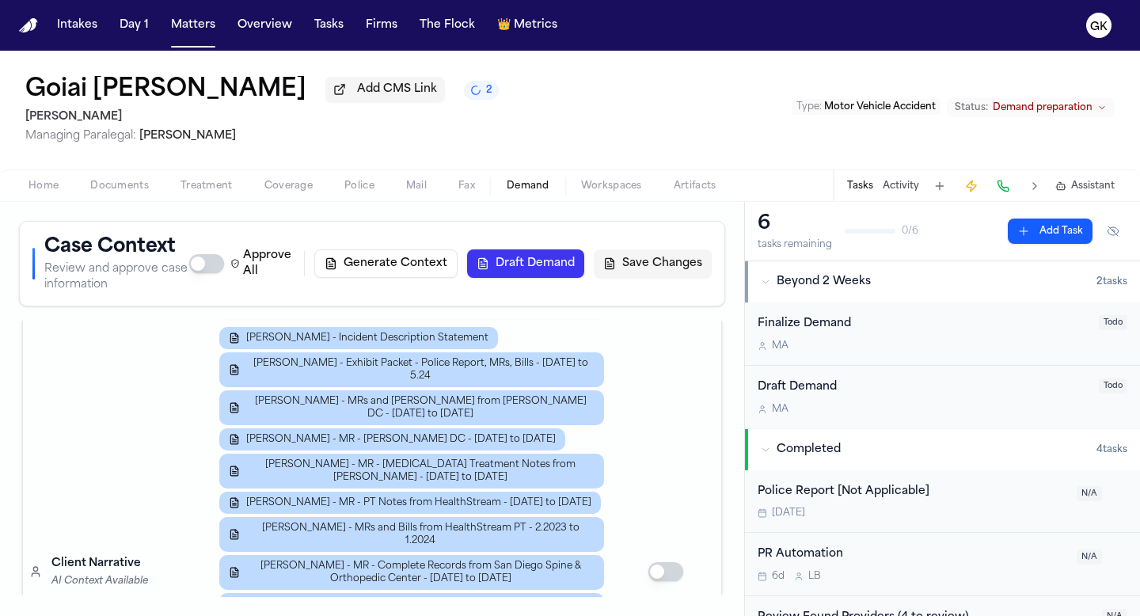
click at [111, 188] on span "Documents" at bounding box center [119, 186] width 59 height 13
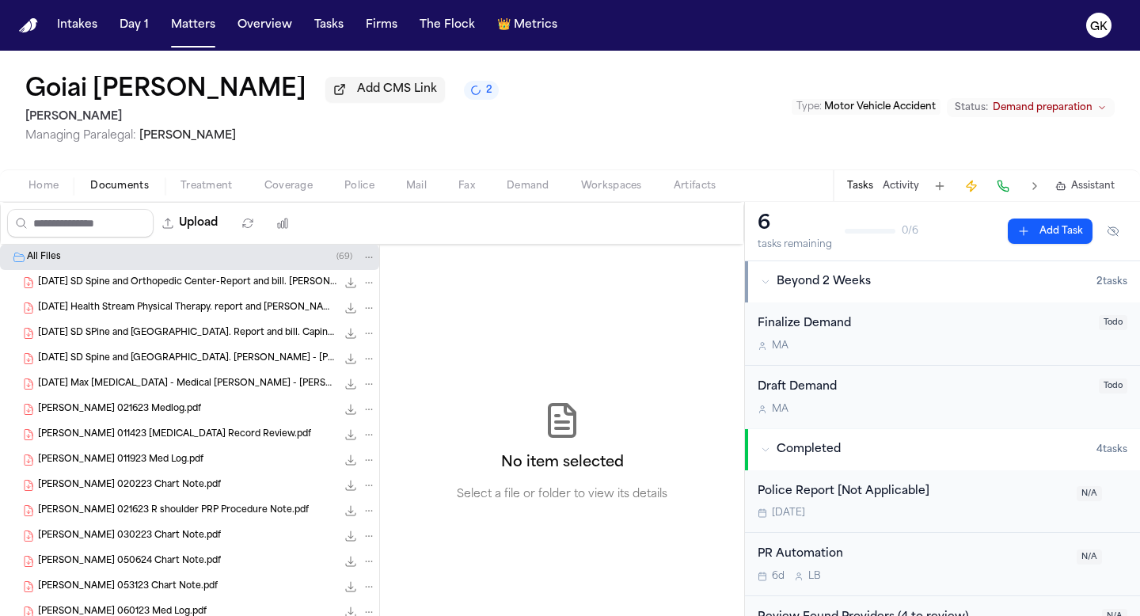
click at [158, 466] on span "Carpinelli,Gioia 011923 Med Log.pdf" at bounding box center [120, 460] width 165 height 13
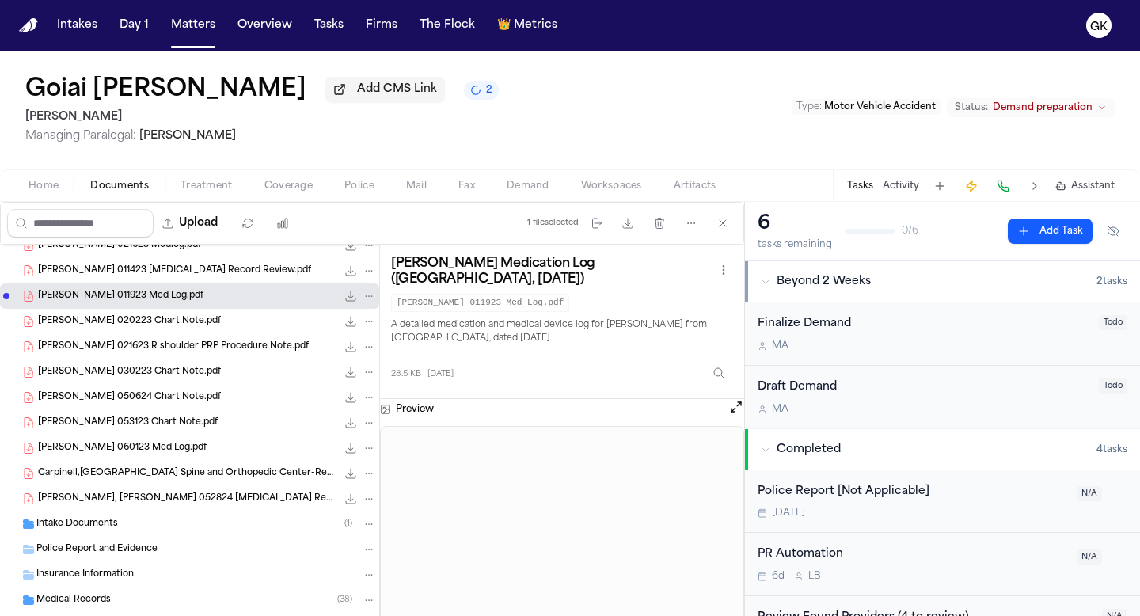
scroll to position [177, 0]
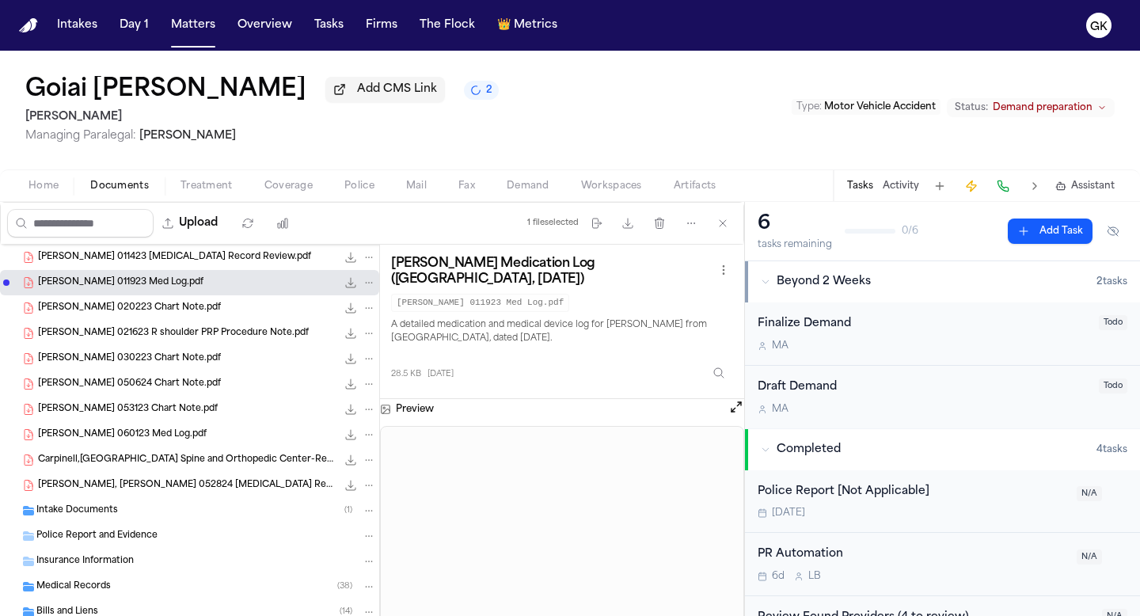
click at [542, 192] on span "Demand" at bounding box center [528, 186] width 43 height 13
select select "**********"
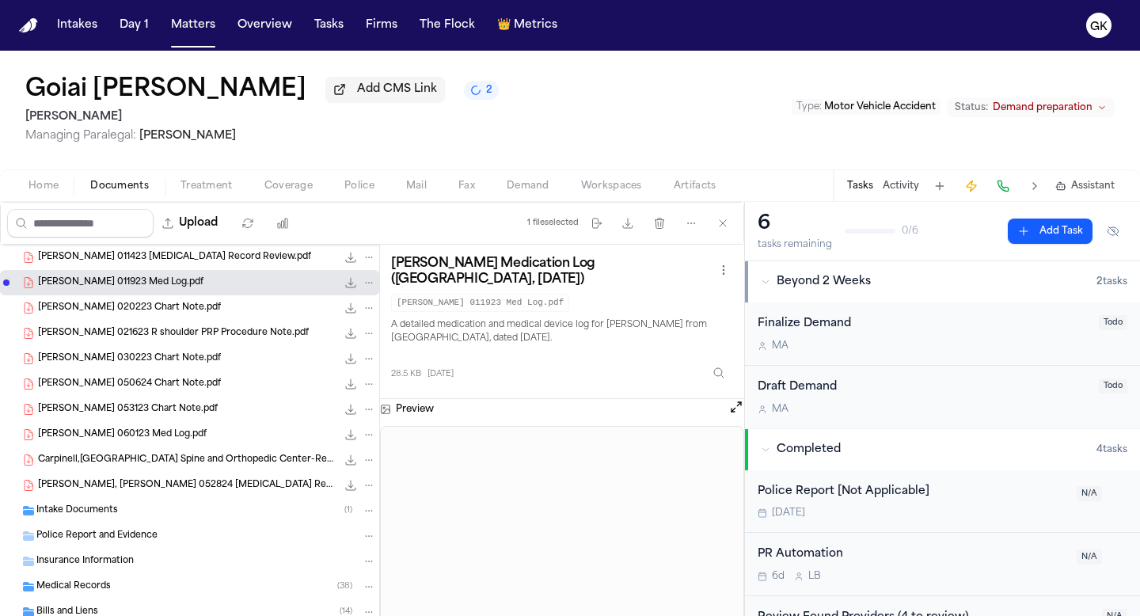
select select "**********"
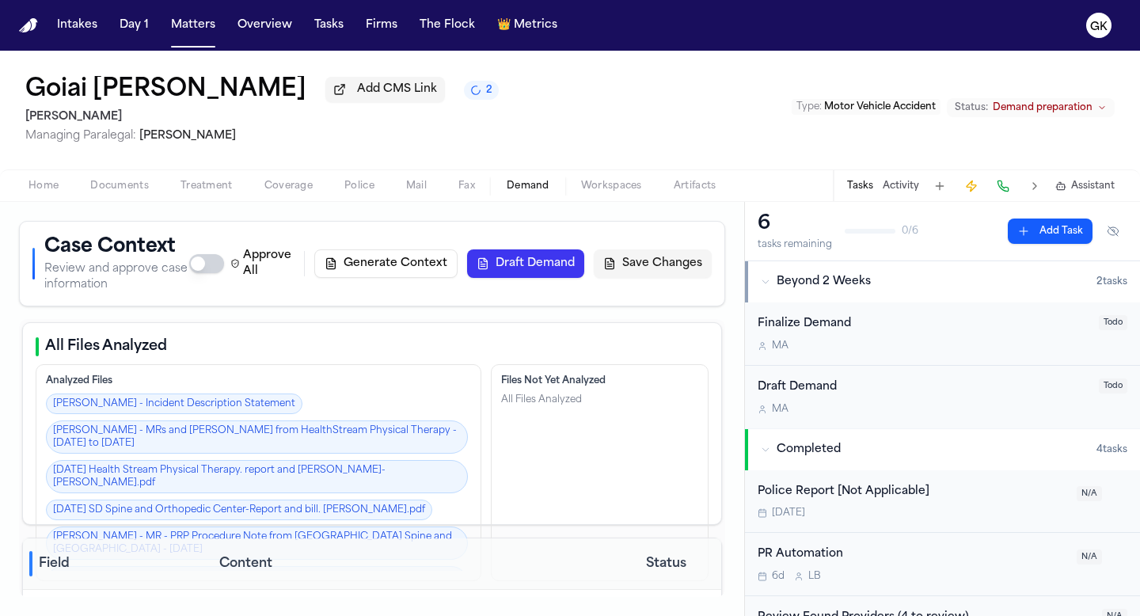
click at [112, 190] on span "Documents" at bounding box center [119, 186] width 59 height 13
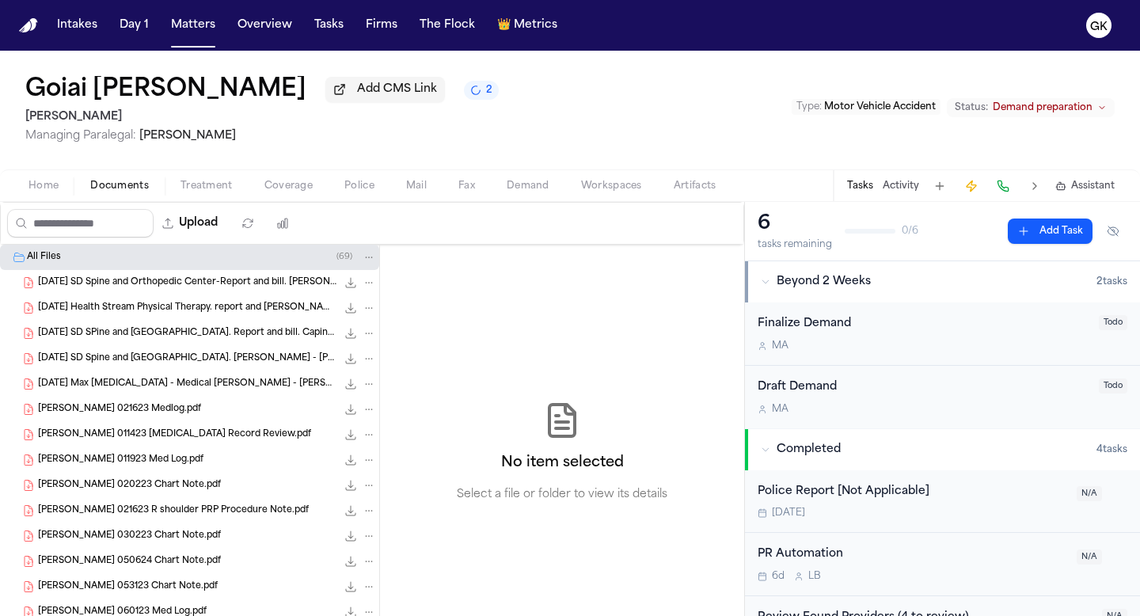
click at [122, 410] on span "Carpinelli, Gioa 021623 Medlog.pdf" at bounding box center [119, 409] width 163 height 13
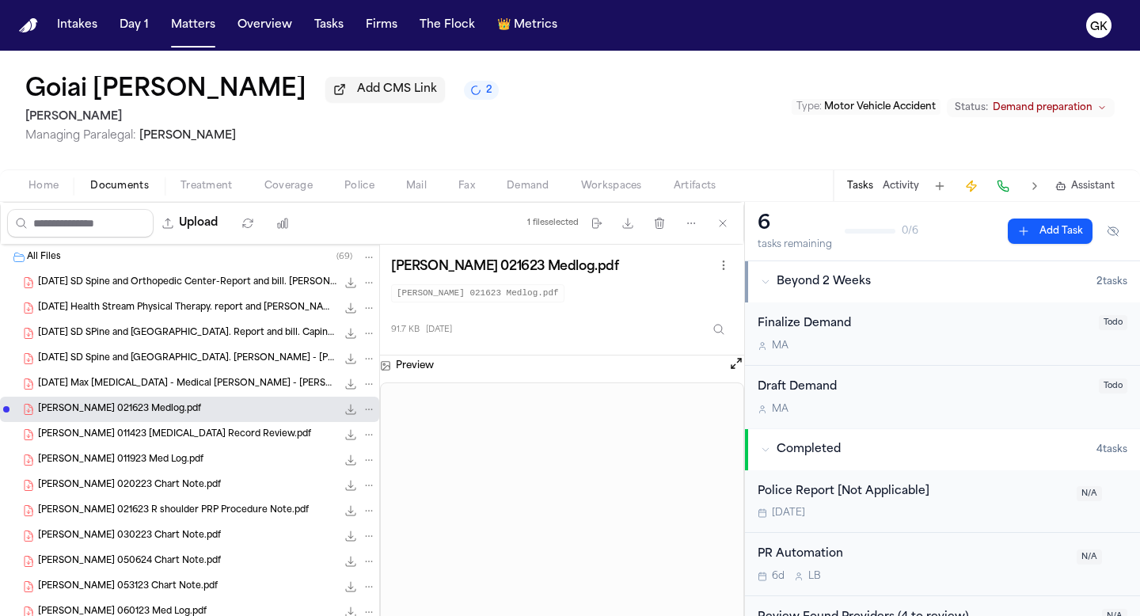
click at [514, 179] on div "Home Documents Treatment Coverage Police Mail Fax Demand Workspaces Artifacts T…" at bounding box center [570, 185] width 1140 height 32
click at [527, 192] on span "Demand" at bounding box center [528, 186] width 43 height 13
select select "**********"
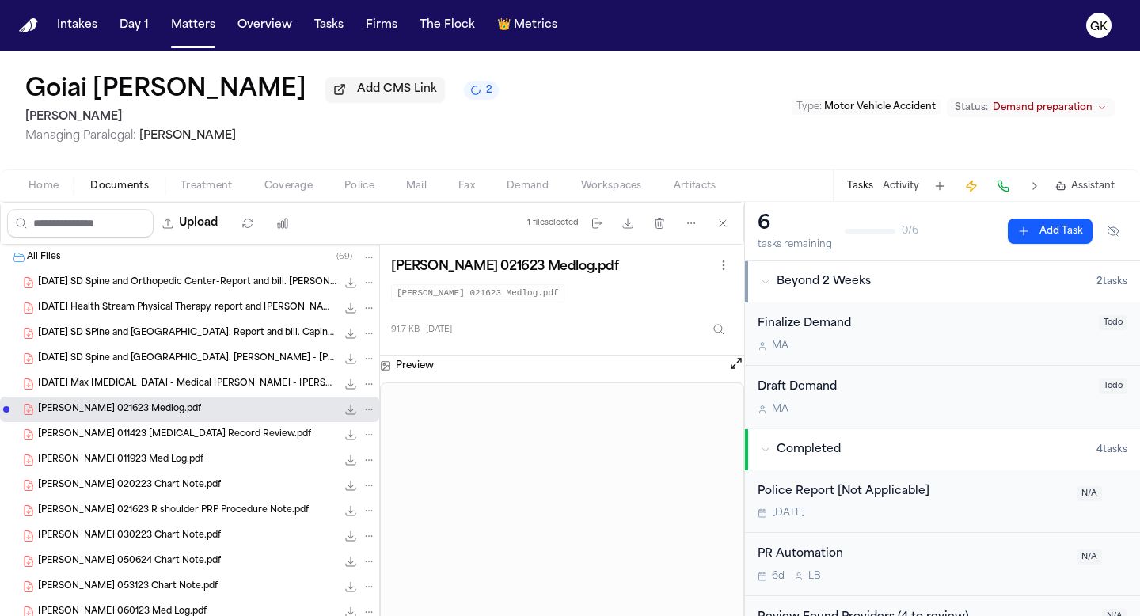
select select "**********"
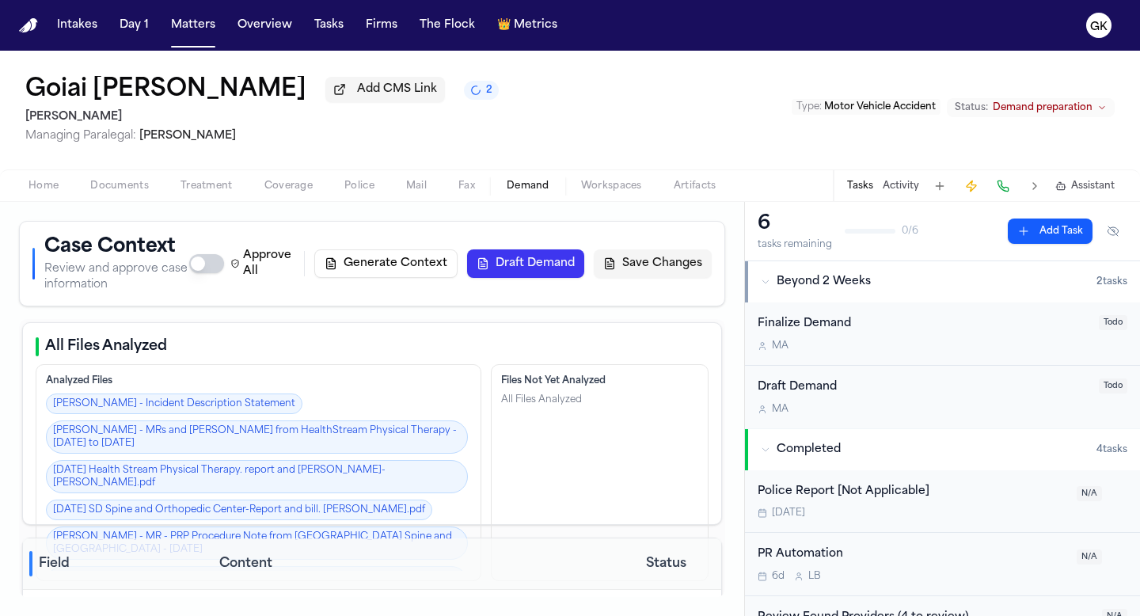
click at [491, 269] on button "Draft Demand" at bounding box center [525, 263] width 117 height 28
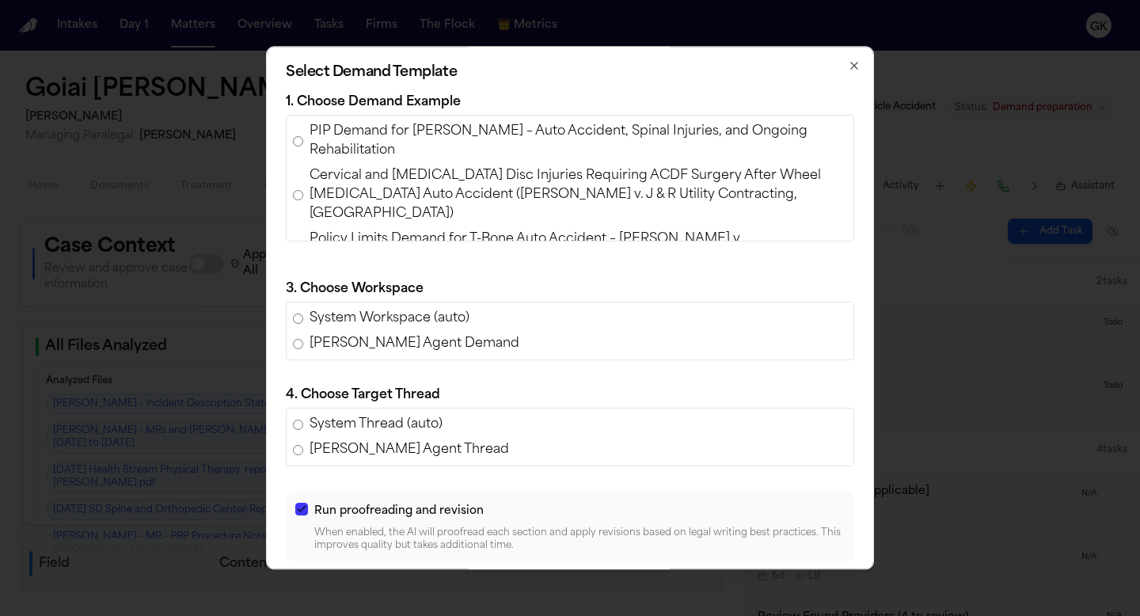
scroll to position [38, 0]
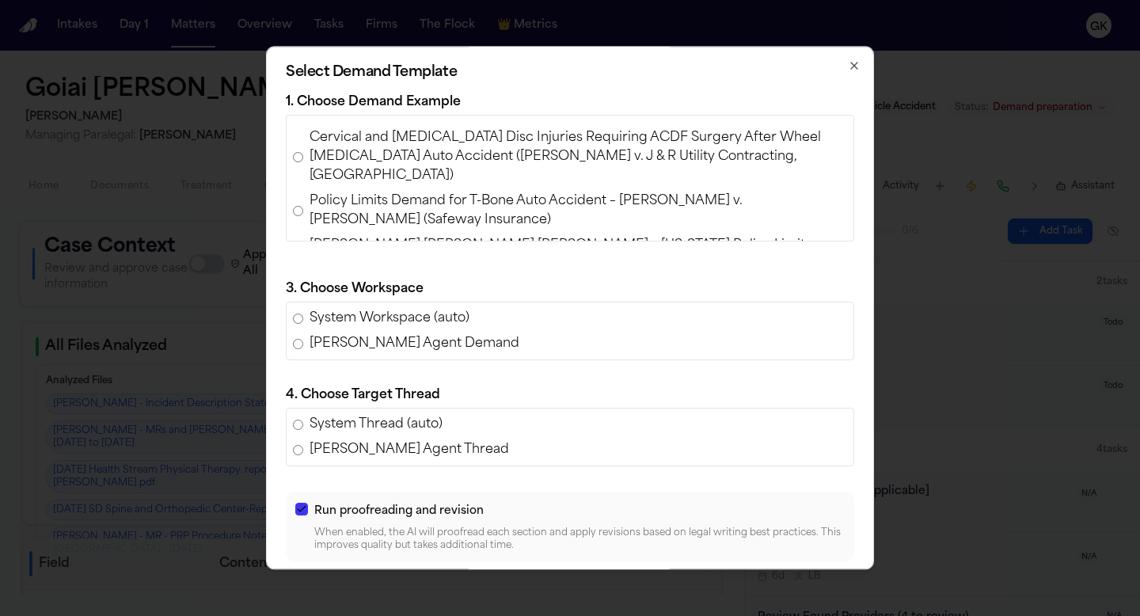
click at [397, 192] on span "Policy Limits Demand for T-Bone Auto Accident – Angelica Luna v. Noemi Andrade …" at bounding box center [577, 211] width 537 height 38
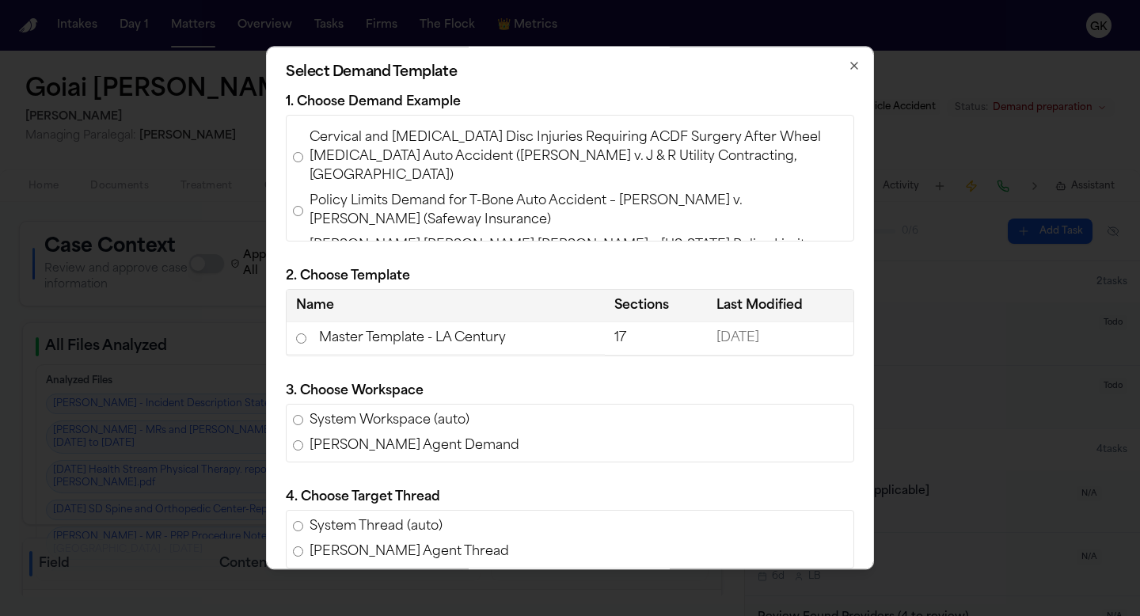
click at [355, 343] on td "Master Template - LA Century" at bounding box center [446, 338] width 318 height 32
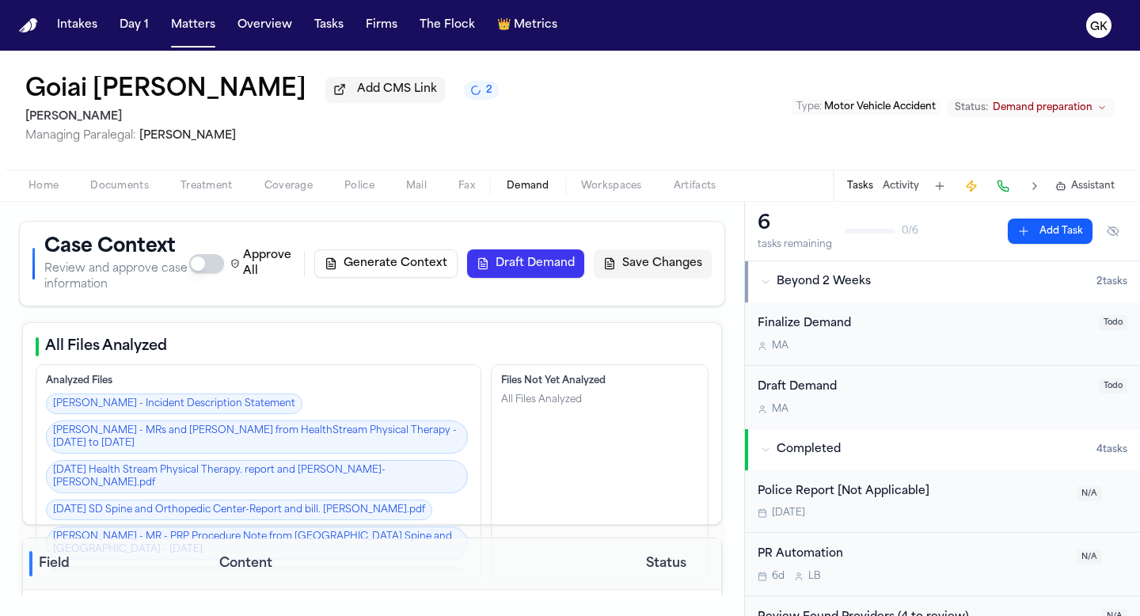
scroll to position [19, 0]
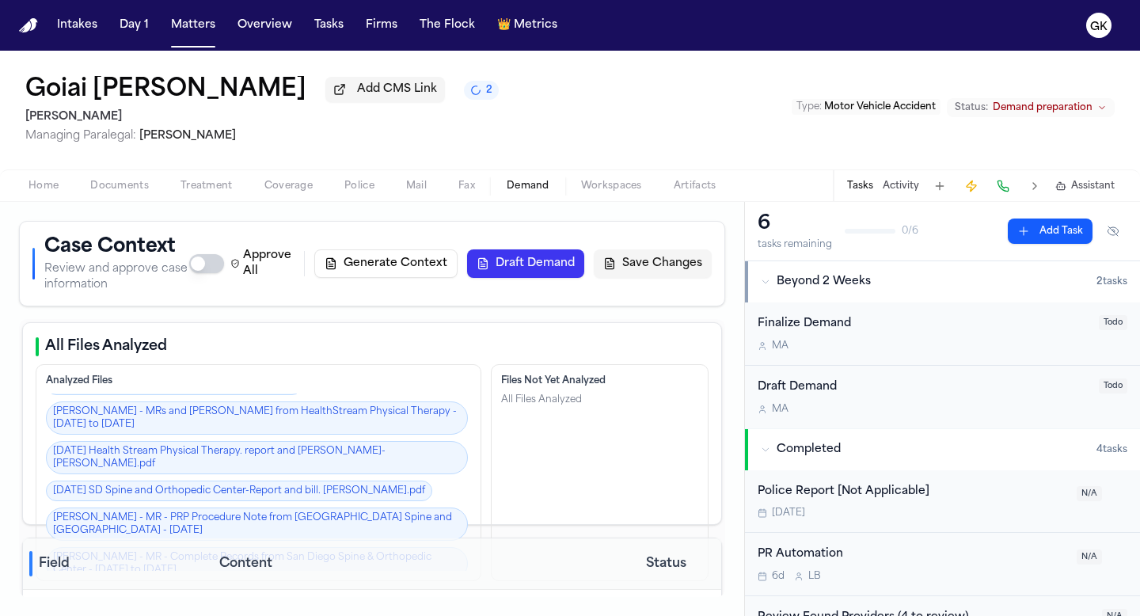
click at [541, 191] on span "Demand" at bounding box center [528, 186] width 43 height 13
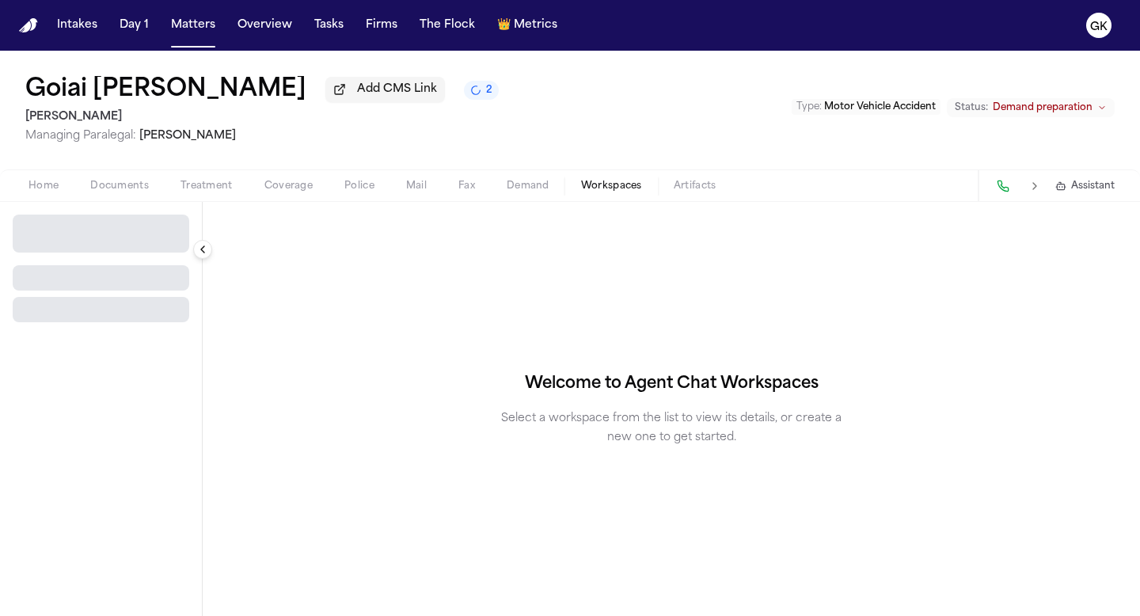
click at [613, 192] on span "Workspaces" at bounding box center [611, 186] width 61 height 13
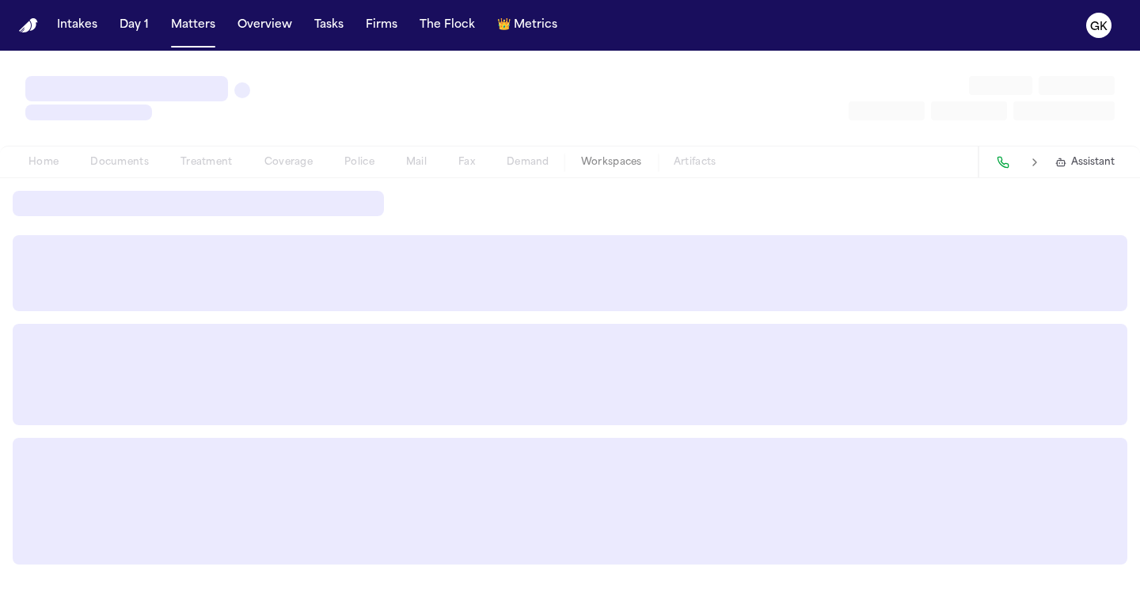
click at [609, 165] on div "Home Documents Treatment Coverage Police Mail Fax Demand Workspaces Artifacts" at bounding box center [372, 162] width 719 height 19
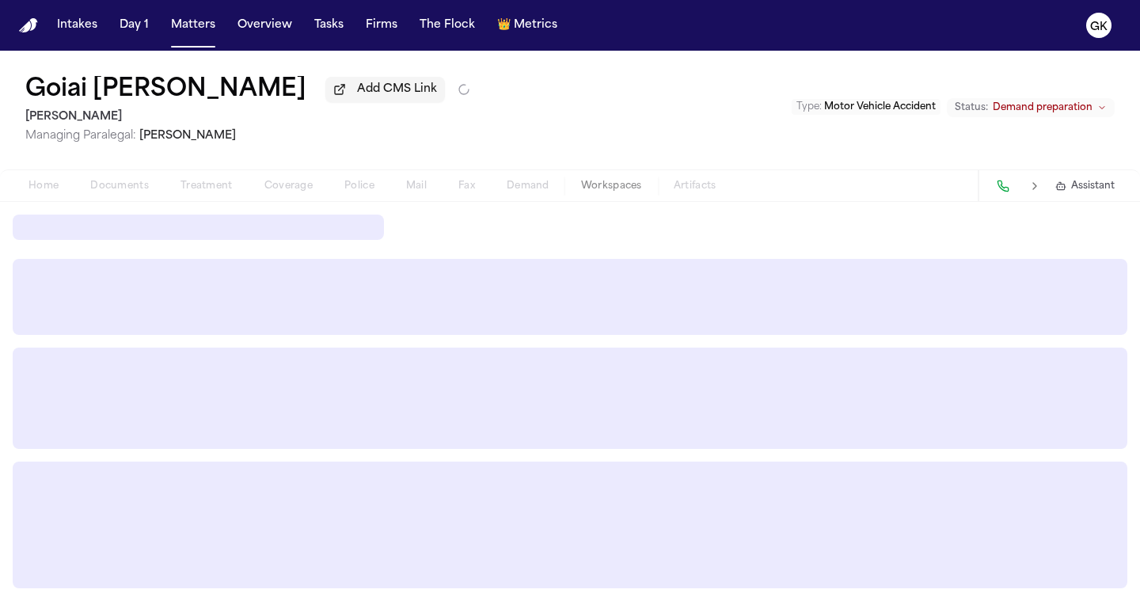
click at [606, 192] on div "Home Documents Treatment Coverage Police Mail Fax Demand Workspaces Artifacts" at bounding box center [372, 186] width 719 height 19
click at [621, 124] on div "Goiai [PERSON_NAME] Add CMS Link [PERSON_NAME] Managing Paralegal: [PERSON_NAME…" at bounding box center [570, 110] width 1140 height 119
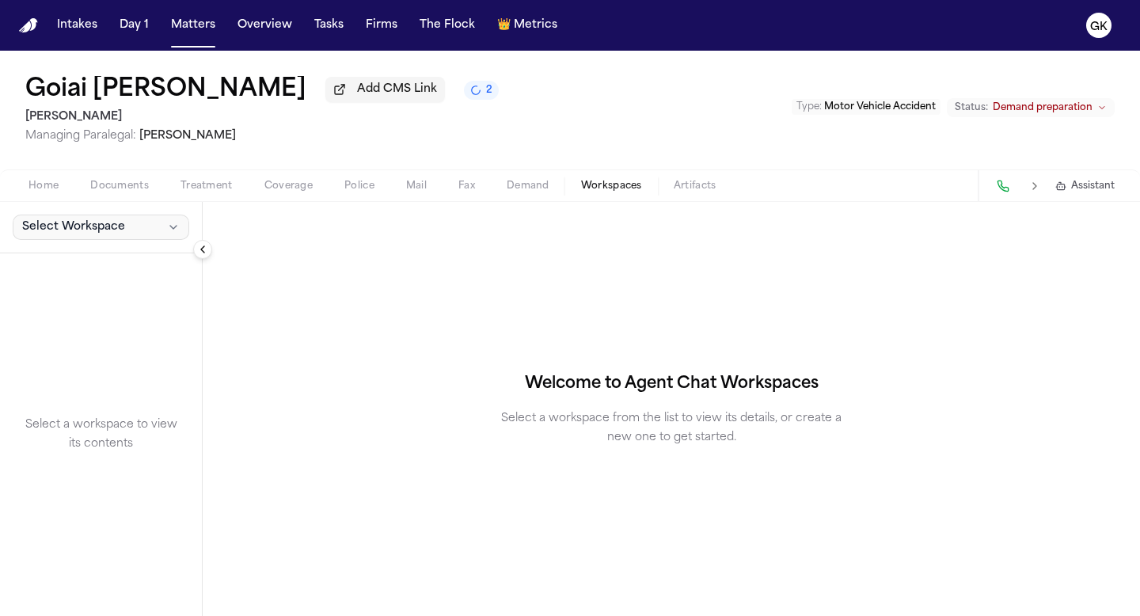
click at [137, 233] on button "Select Workspace" at bounding box center [101, 227] width 177 height 25
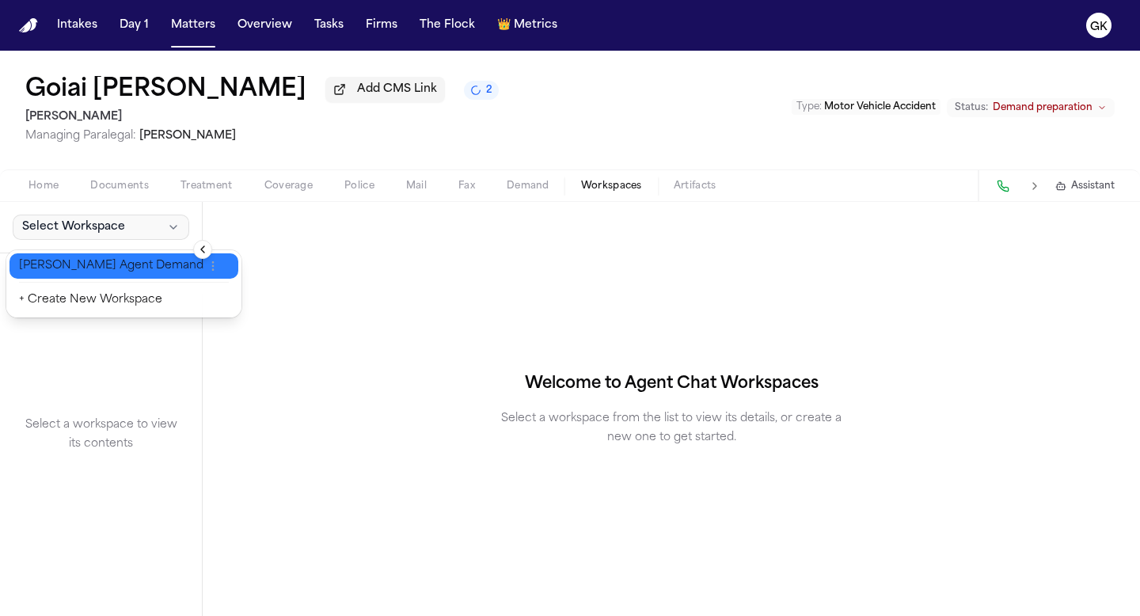
click at [105, 268] on span "[PERSON_NAME] Agent Demand" at bounding box center [111, 266] width 184 height 16
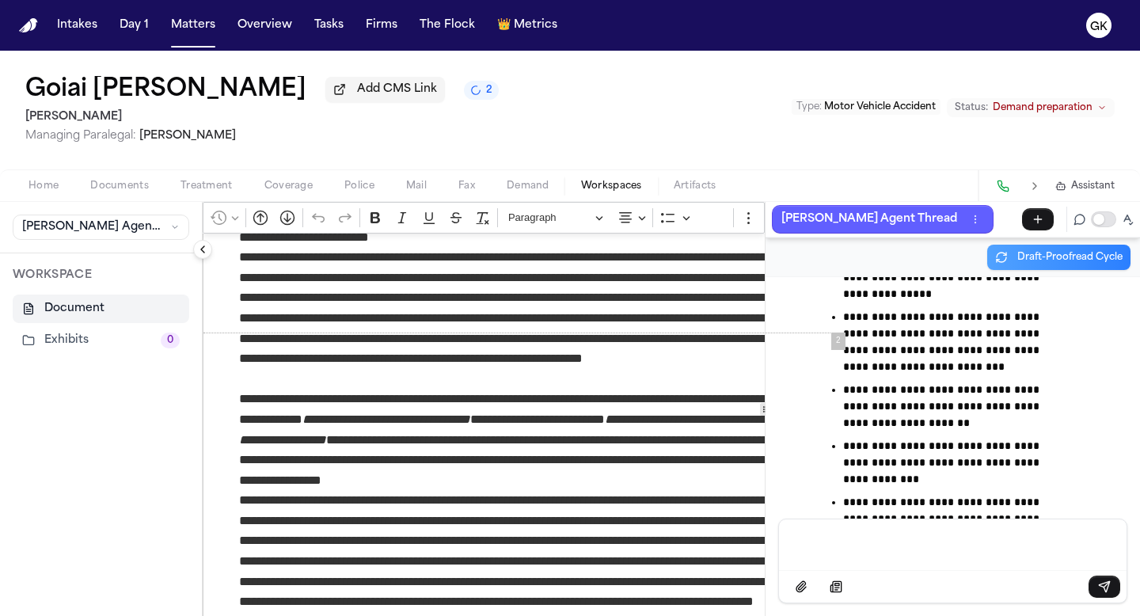
scroll to position [267388, 0]
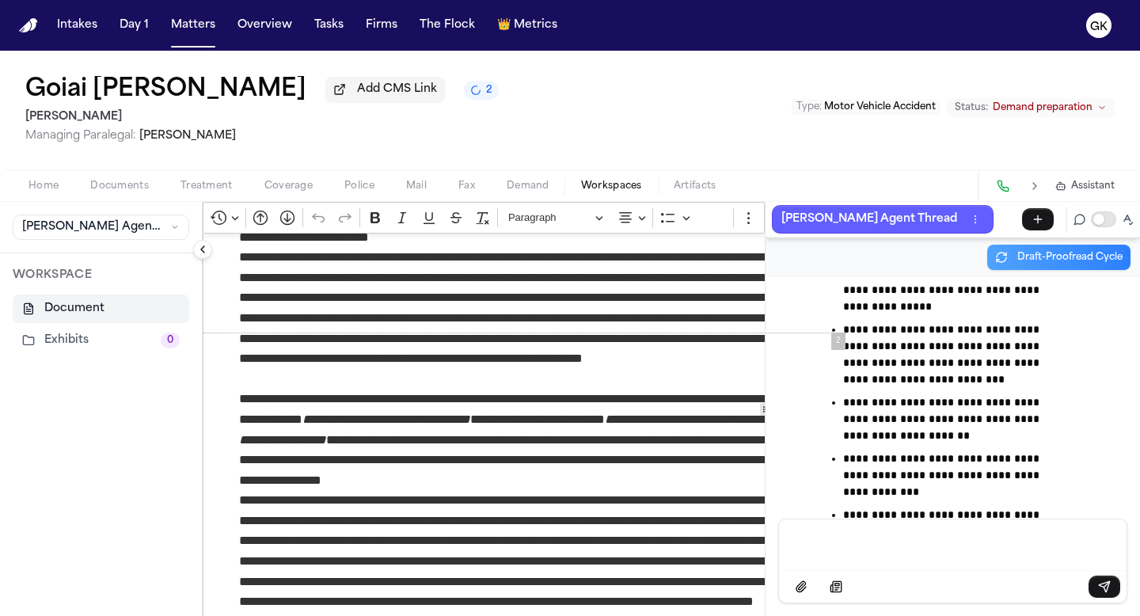
click at [204, 255] on button "Collapse sidebar" at bounding box center [202, 249] width 19 height 19
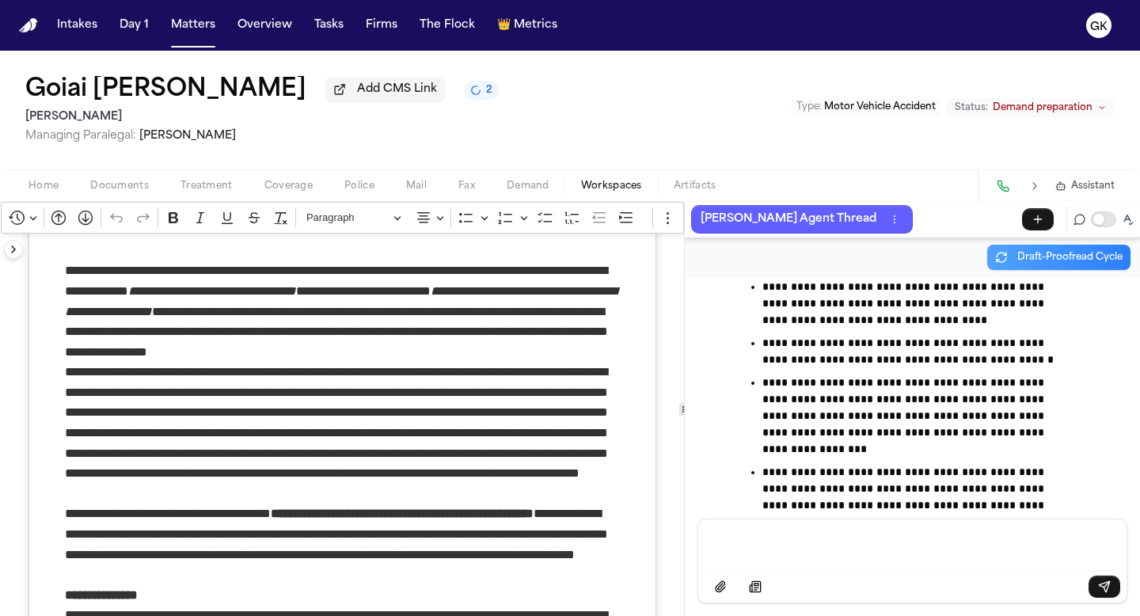
scroll to position [855, 0]
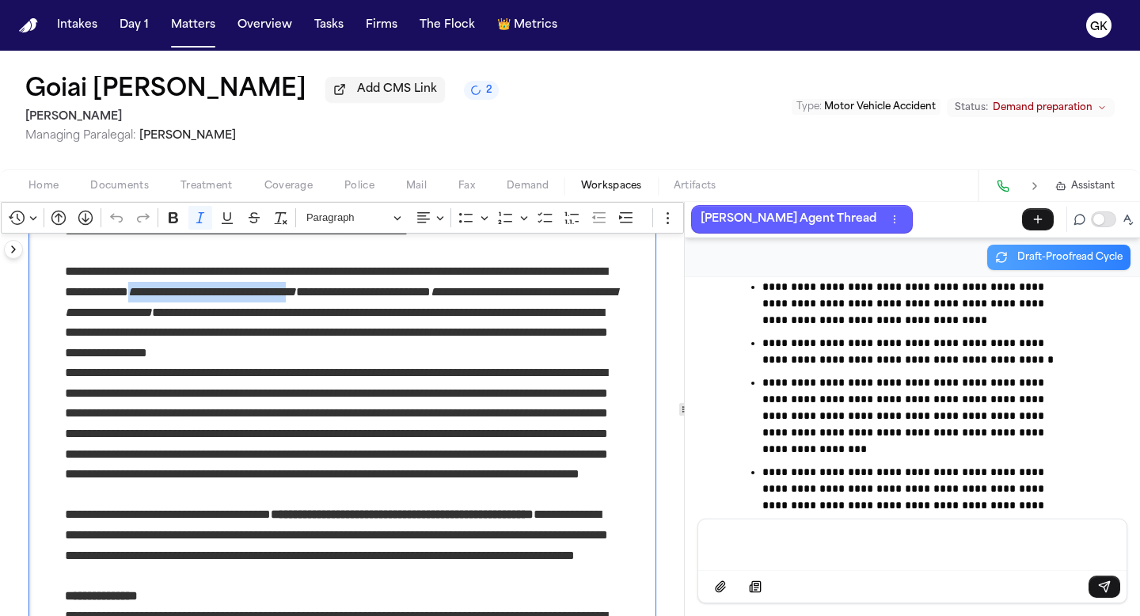
drag, startPoint x: 211, startPoint y: 338, endPoint x: 381, endPoint y: 340, distance: 170.2
click at [296, 298] on icon "**********" at bounding box center [212, 292] width 168 height 12
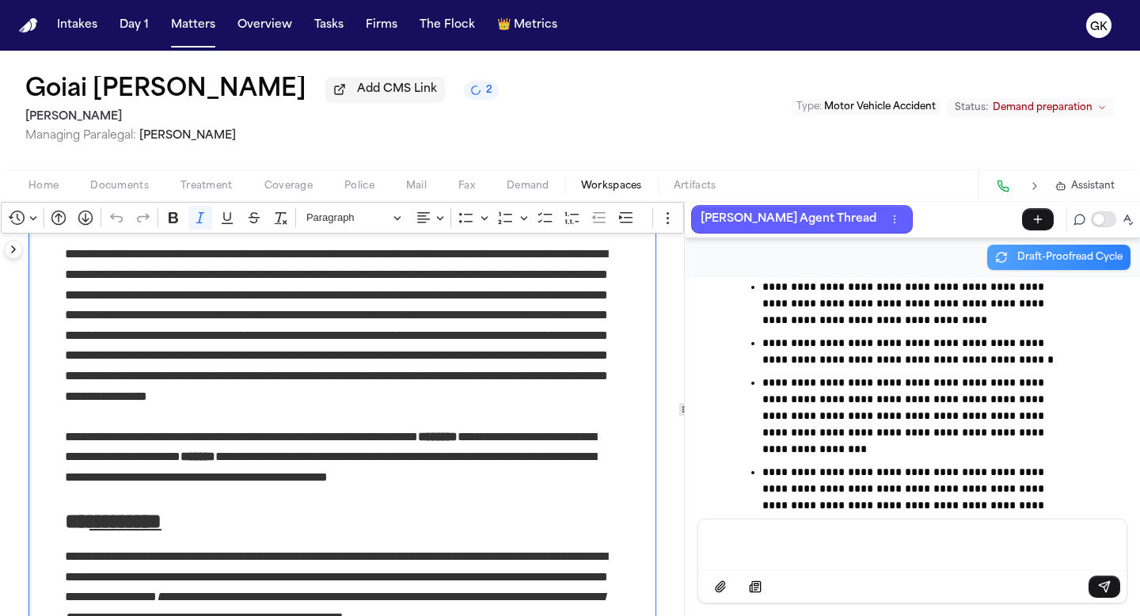
scroll to position [1608, 0]
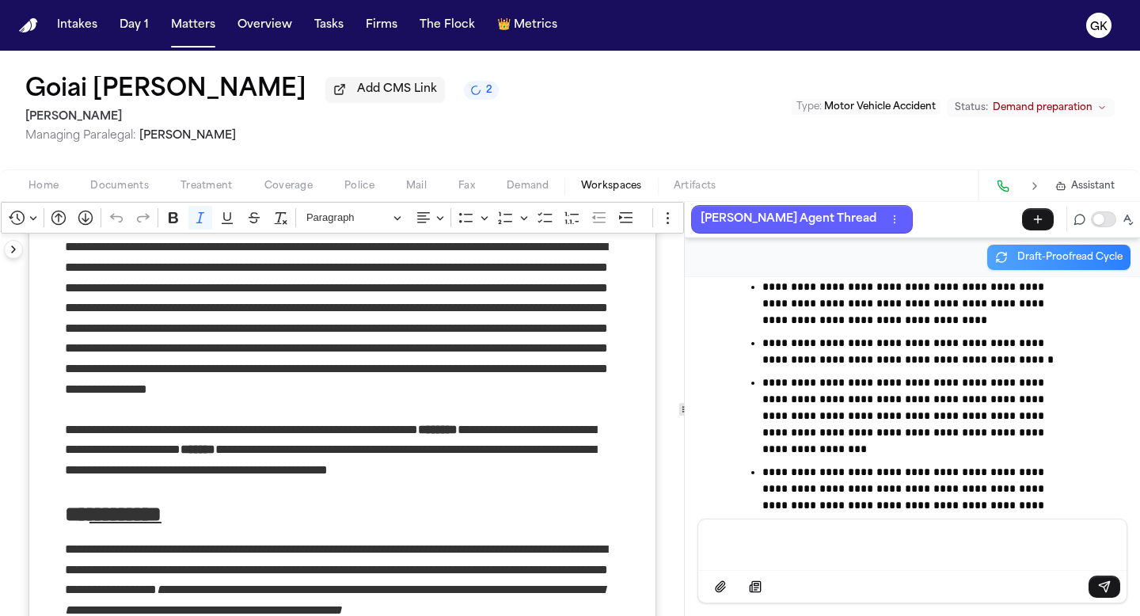
click at [801, 544] on p "Message input" at bounding box center [912, 543] width 390 height 16
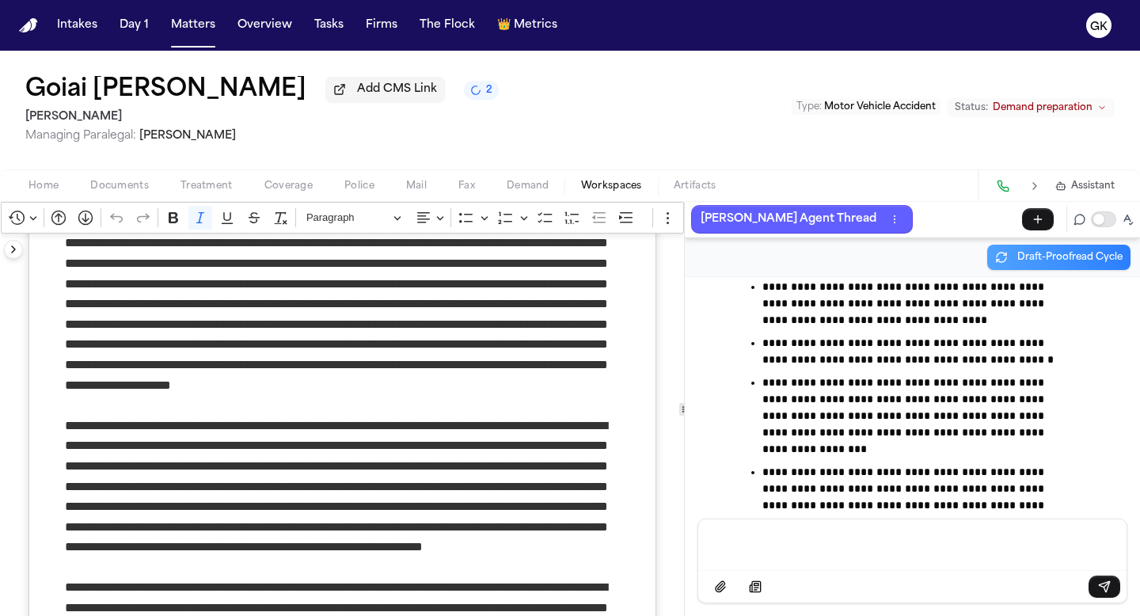
scroll to position [1141, 0]
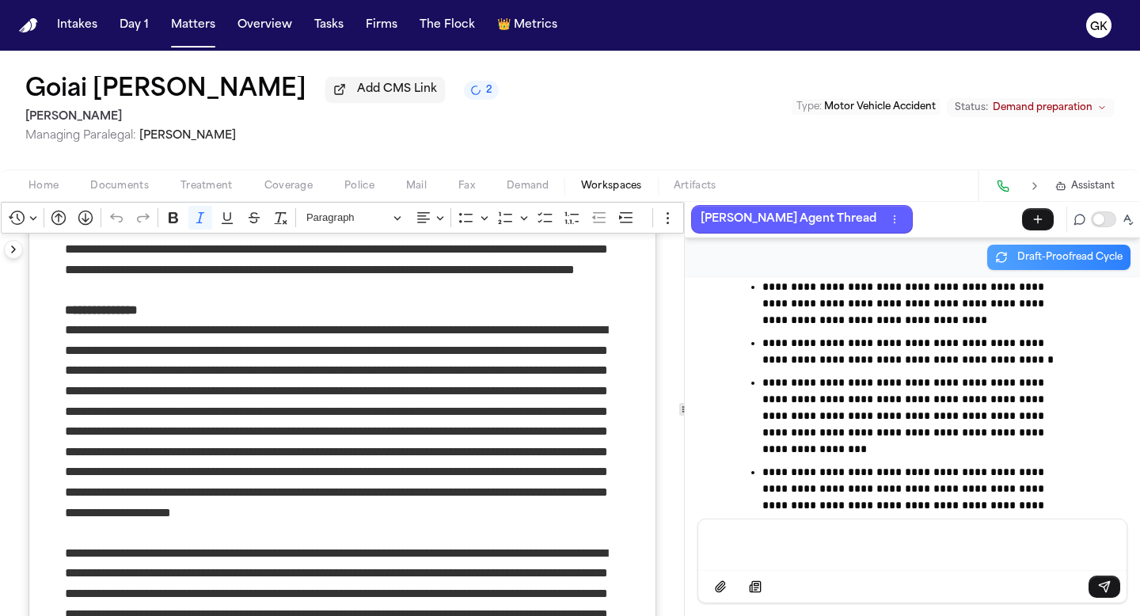
click at [804, 553] on div "Message input" at bounding box center [912, 542] width 409 height 47
drag, startPoint x: 715, startPoint y: 540, endPoint x: 960, endPoint y: 537, distance: 245.4
click at [960, 537] on div "**********" at bounding box center [912, 542] width 409 height 47
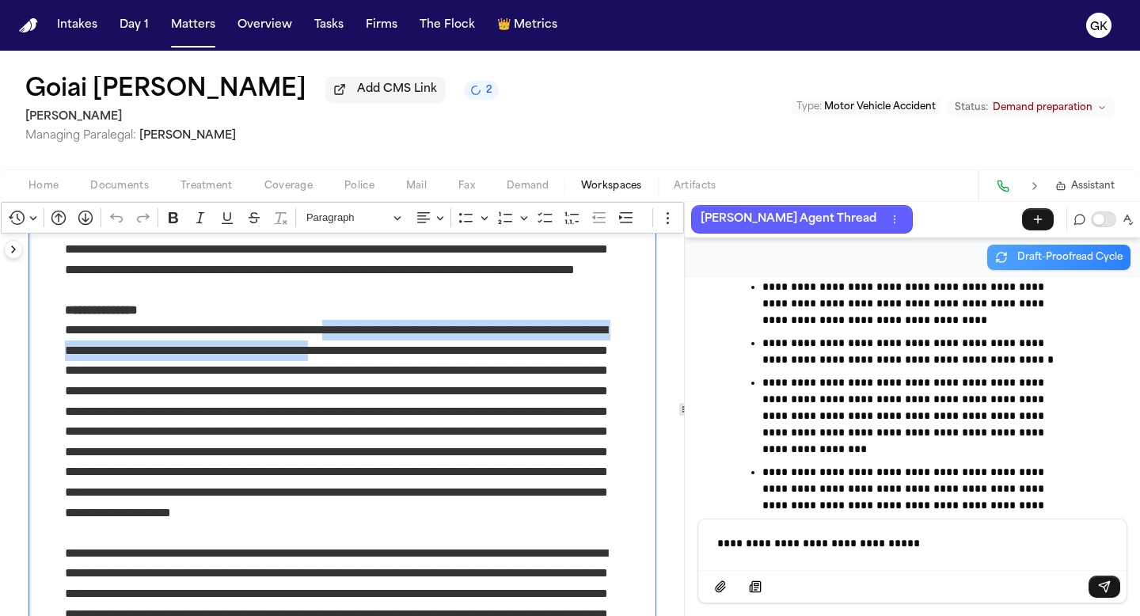
drag, startPoint x: 365, startPoint y: 376, endPoint x: 444, endPoint y: 392, distance: 80.7
click at [444, 392] on p "Rich Text Editor. Editing area: main. Press ⌥0 for help." at bounding box center [342, 431] width 555 height 223
click at [391, 321] on p "**********" at bounding box center [342, 310] width 555 height 21
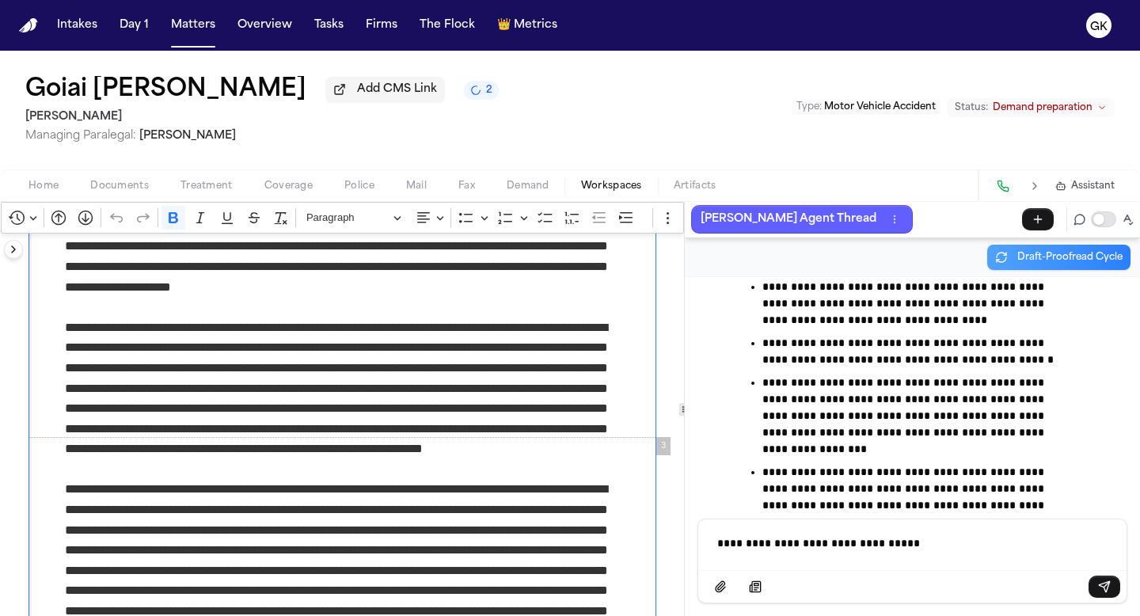
scroll to position [1372, 0]
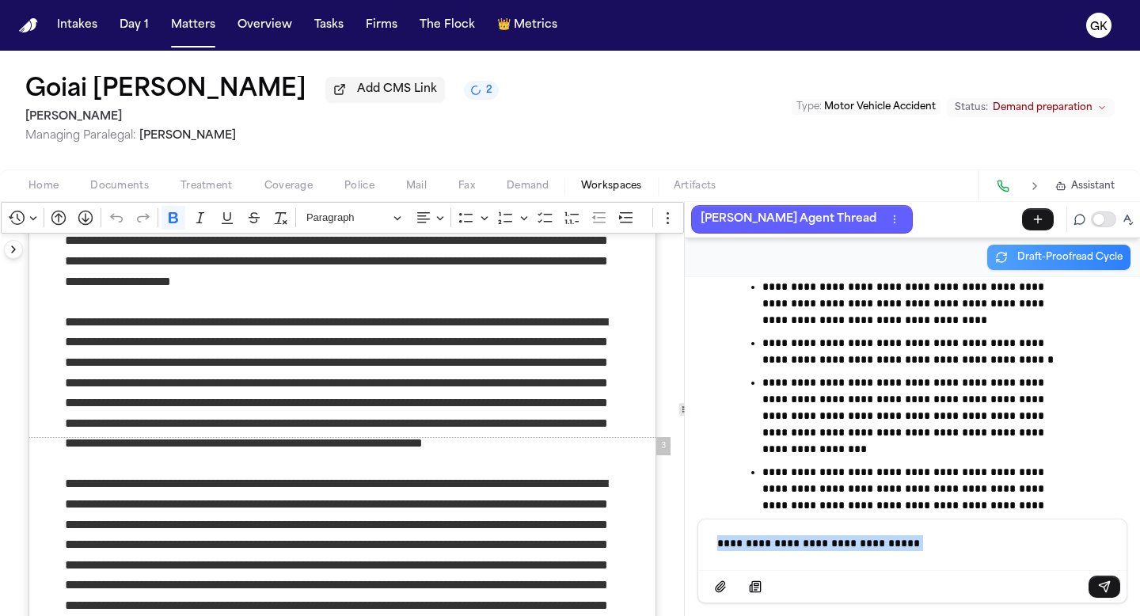
drag, startPoint x: 953, startPoint y: 545, endPoint x: 706, endPoint y: 542, distance: 247.0
click at [706, 542] on div "**********" at bounding box center [912, 544] width 428 height 51
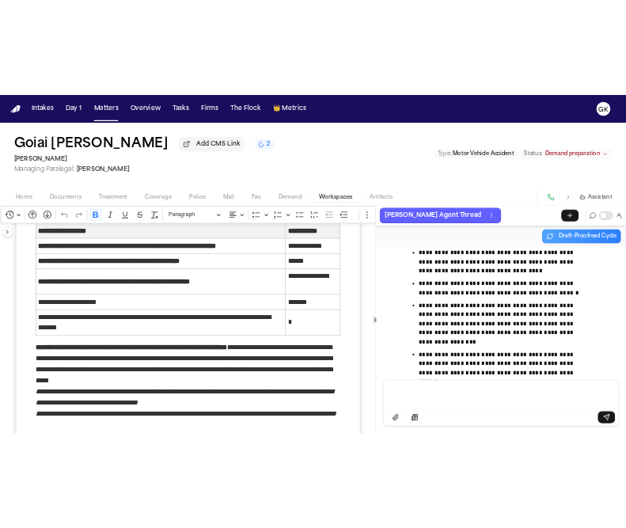
scroll to position [3171, 0]
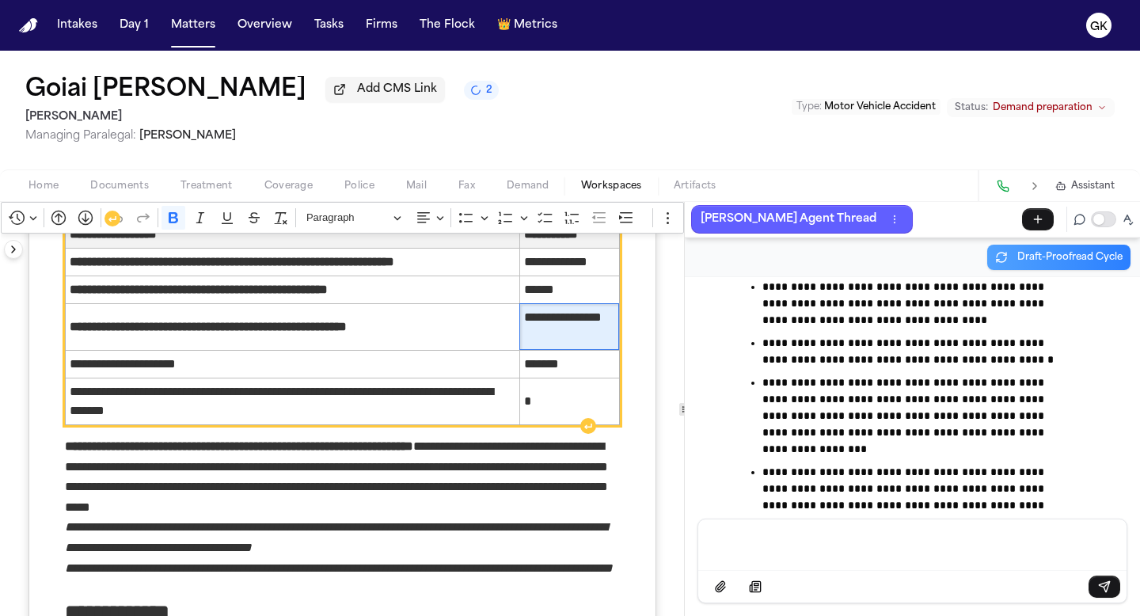
click at [601, 346] on span "**********" at bounding box center [569, 327] width 91 height 38
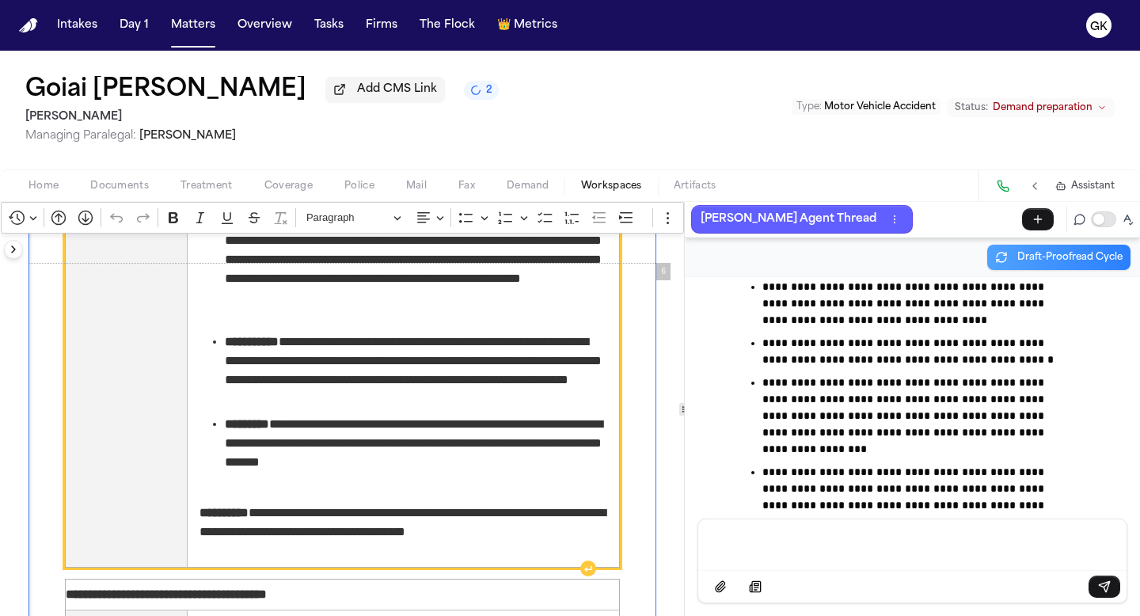
scroll to position [3694, 0]
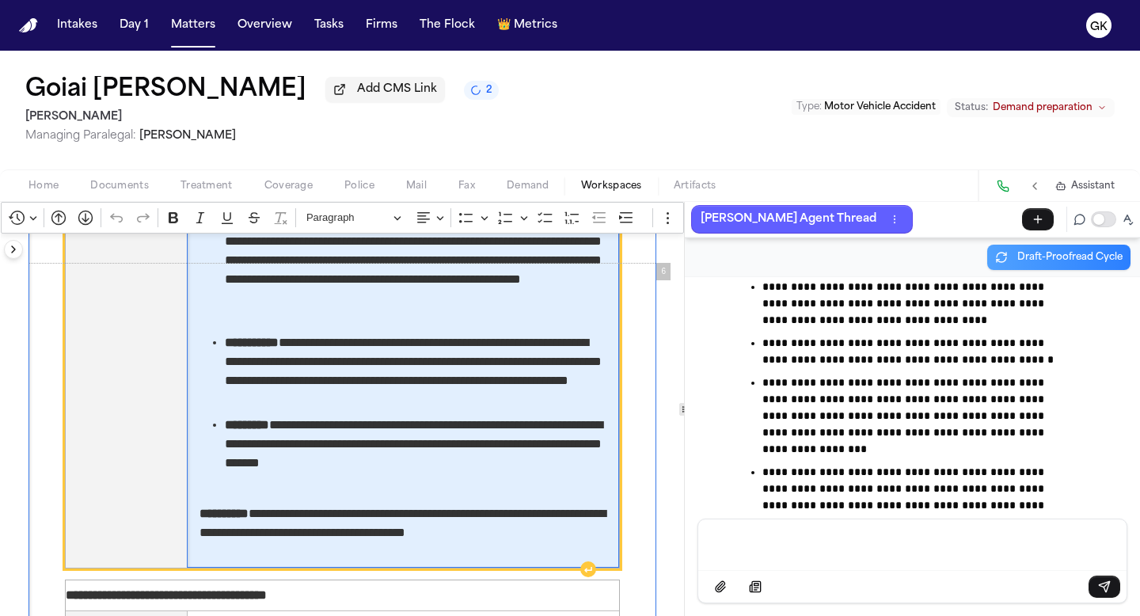
click at [283, 327] on span "**********" at bounding box center [416, 270] width 382 height 114
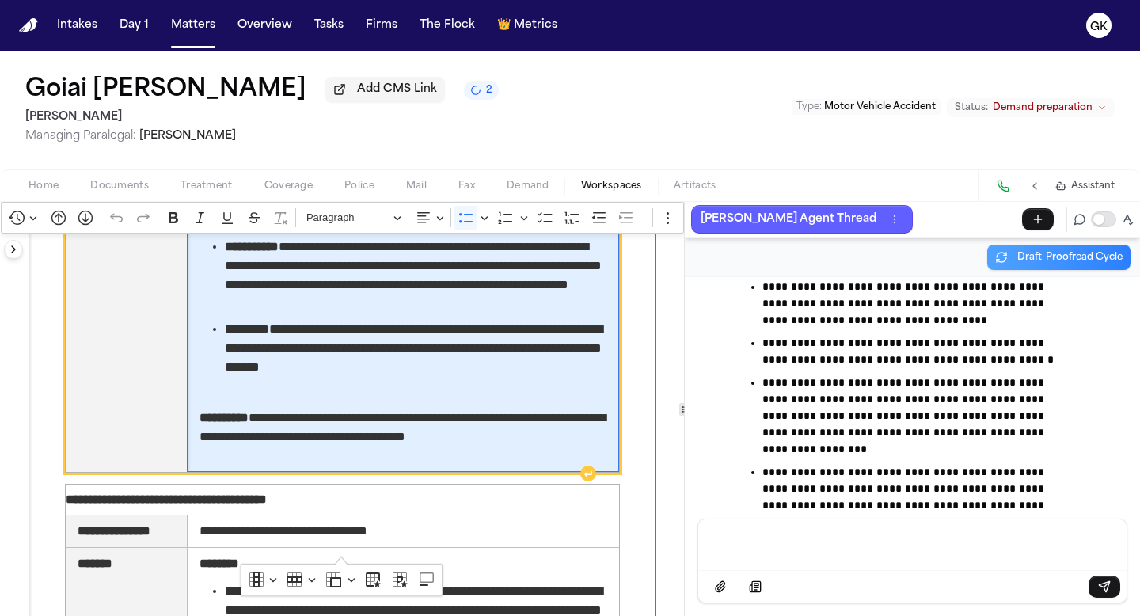
scroll to position [3791, 0]
click at [372, 471] on td "**********" at bounding box center [403, 276] width 432 height 389
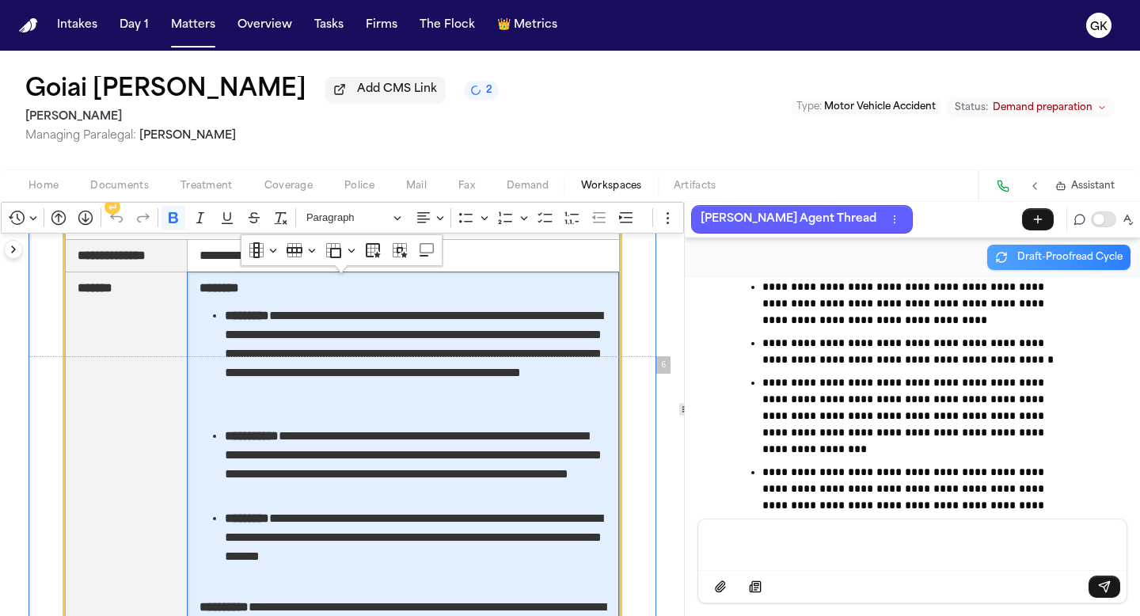
scroll to position [3602, 0]
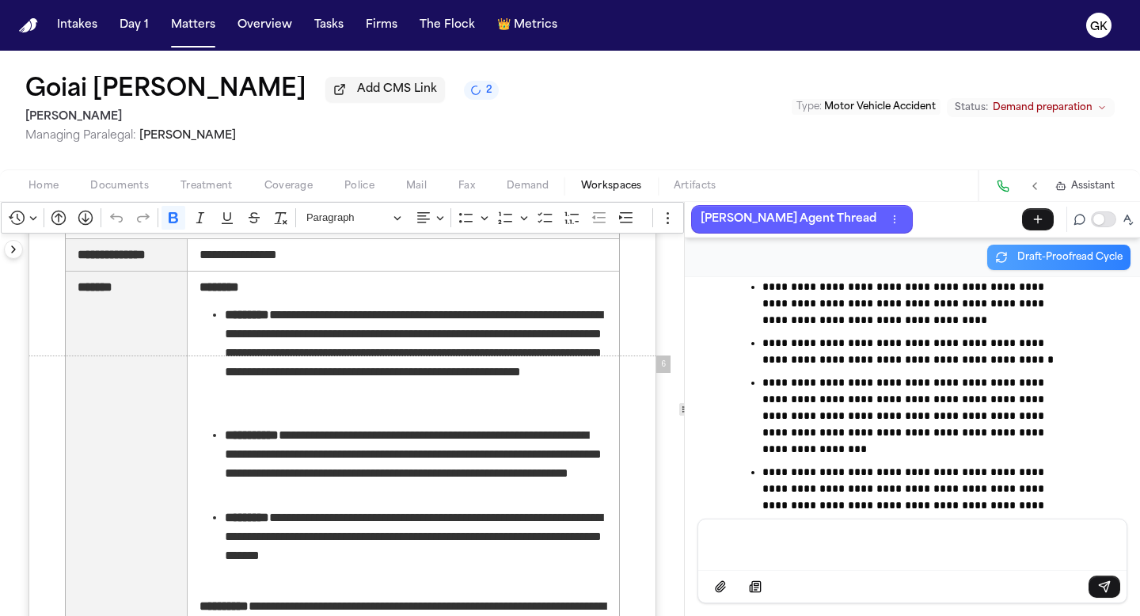
click at [793, 540] on p "Message input" at bounding box center [912, 543] width 390 height 16
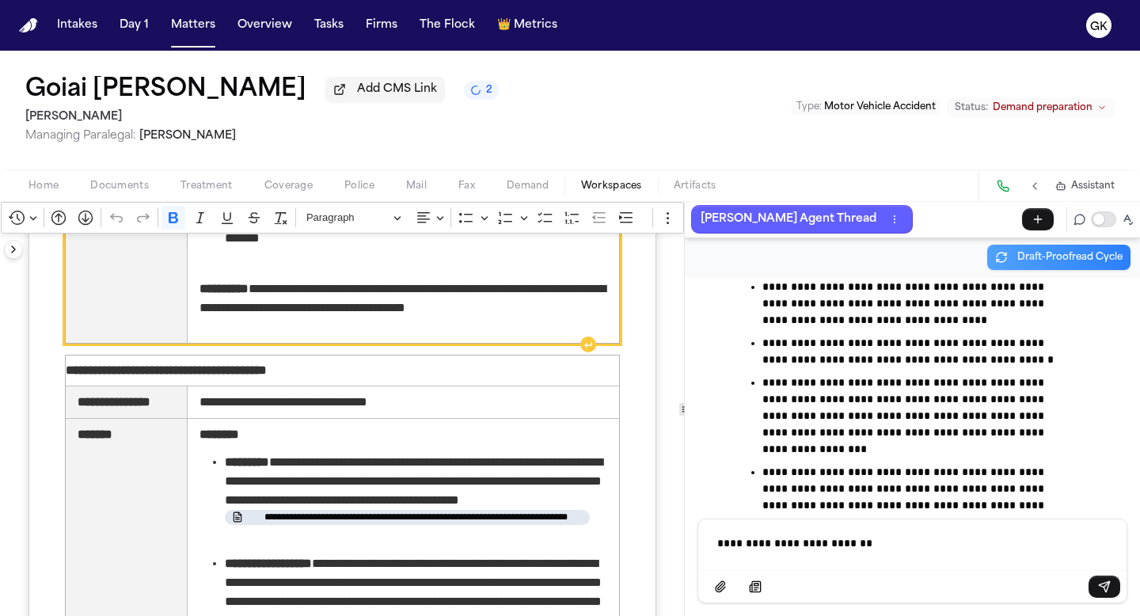
scroll to position [3997, 0]
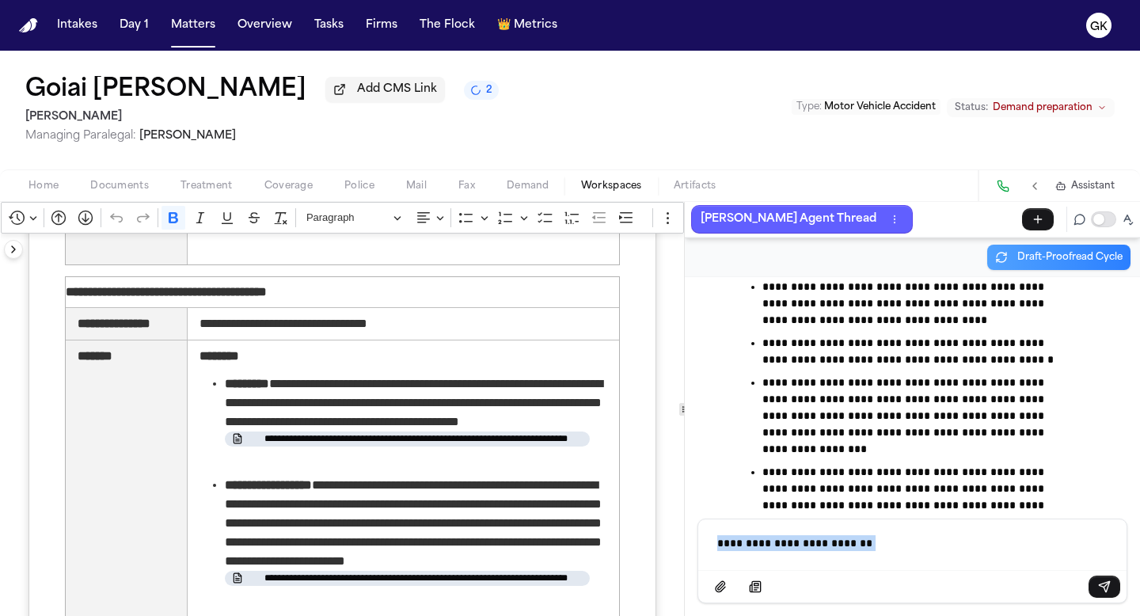
drag, startPoint x: 879, startPoint y: 545, endPoint x: 701, endPoint y: 544, distance: 177.3
click at [701, 544] on div "**********" at bounding box center [912, 544] width 428 height 51
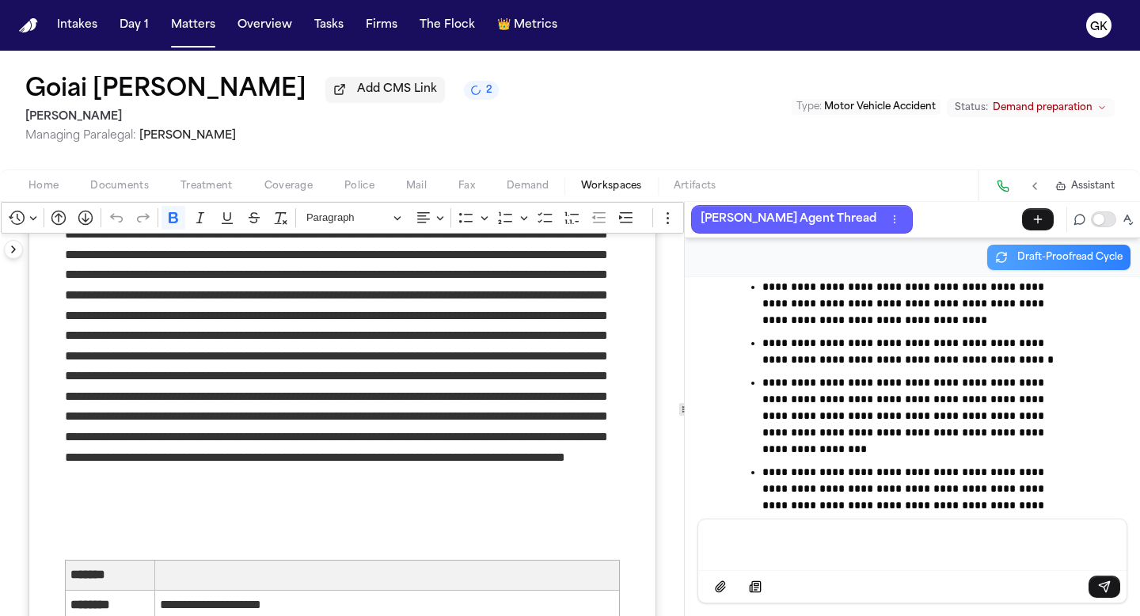
scroll to position [13398, 0]
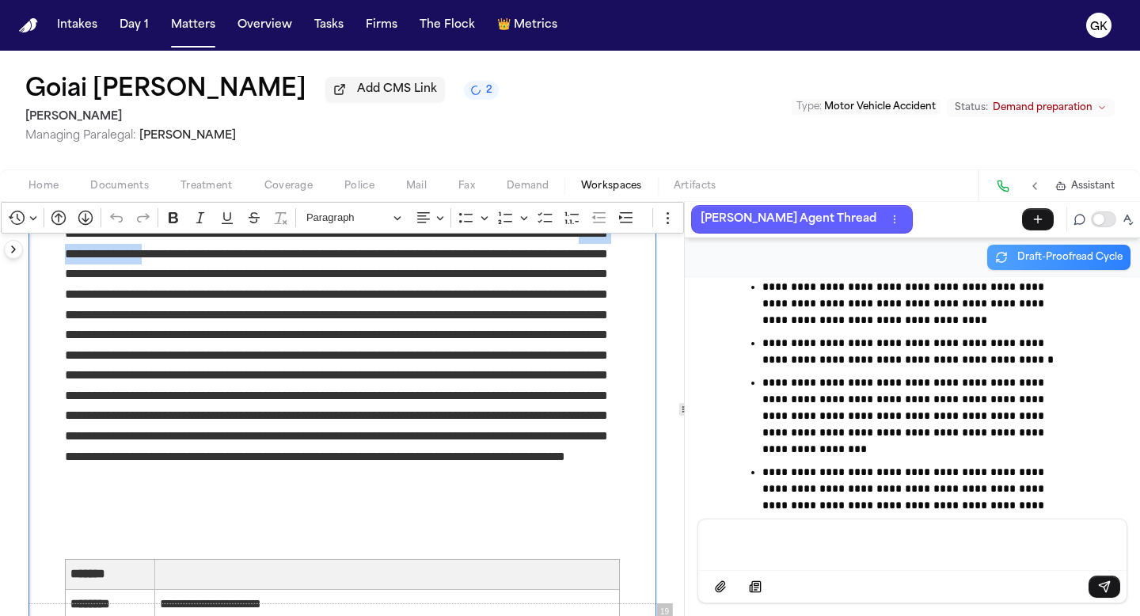
drag, startPoint x: 410, startPoint y: 500, endPoint x: 530, endPoint y: 502, distance: 119.5
click at [530, 502] on p "Rich Text Editor. Editing area: main. Press ⌥0 for help." at bounding box center [342, 294] width 555 height 507
copy p "**********"
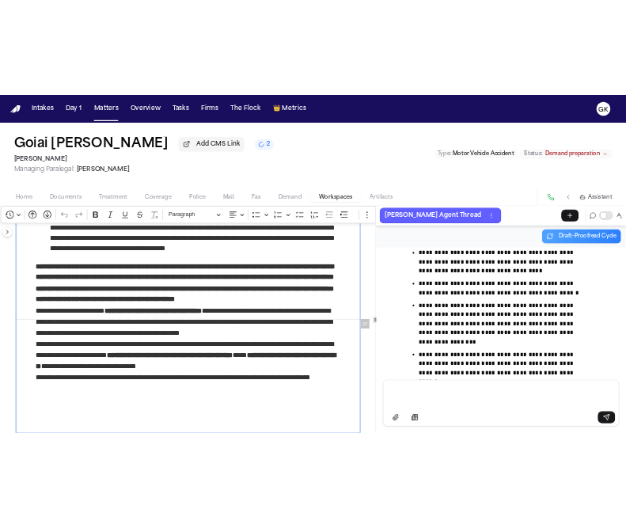
scroll to position [15932, 0]
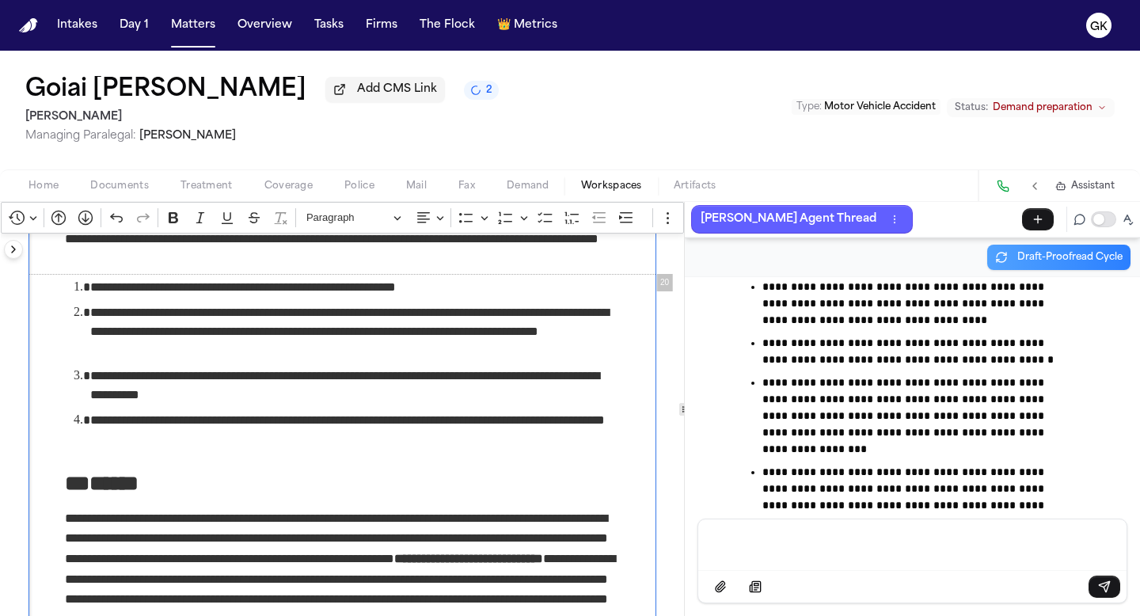
scroll to position [14299, 0]
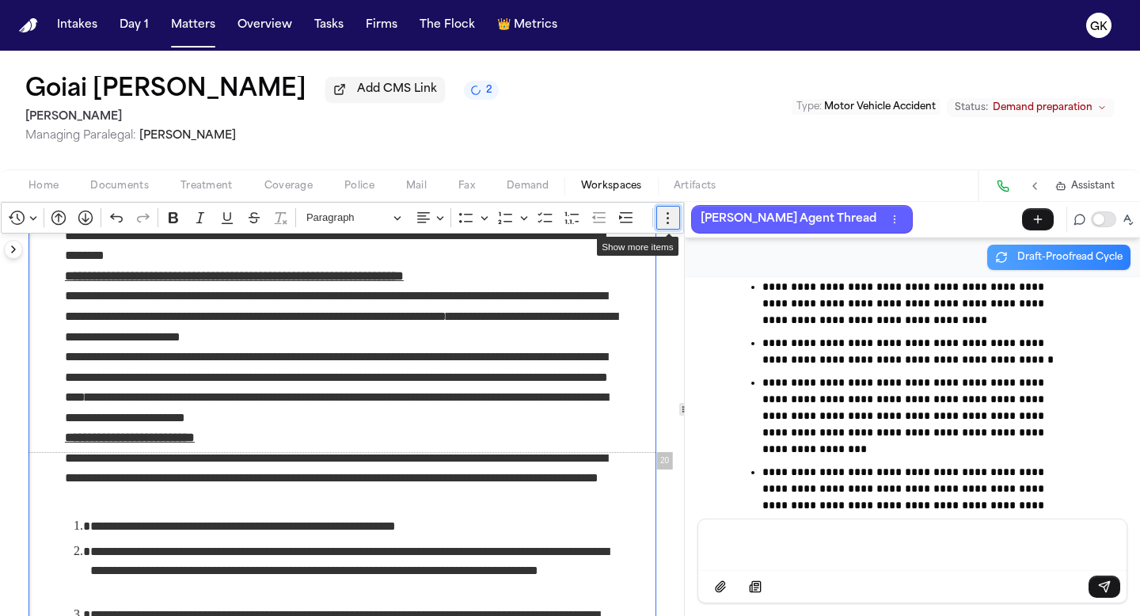
click at [668, 218] on icon "Editor toolbar" at bounding box center [668, 218] width 16 height 16
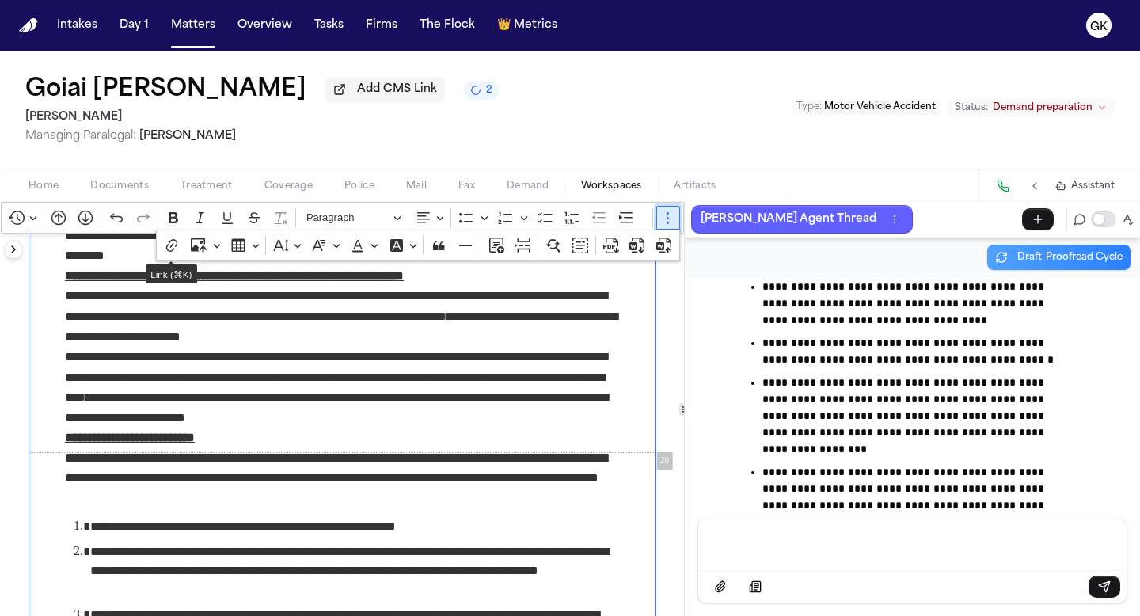
click at [665, 222] on icon "Editor toolbar" at bounding box center [668, 218] width 16 height 16
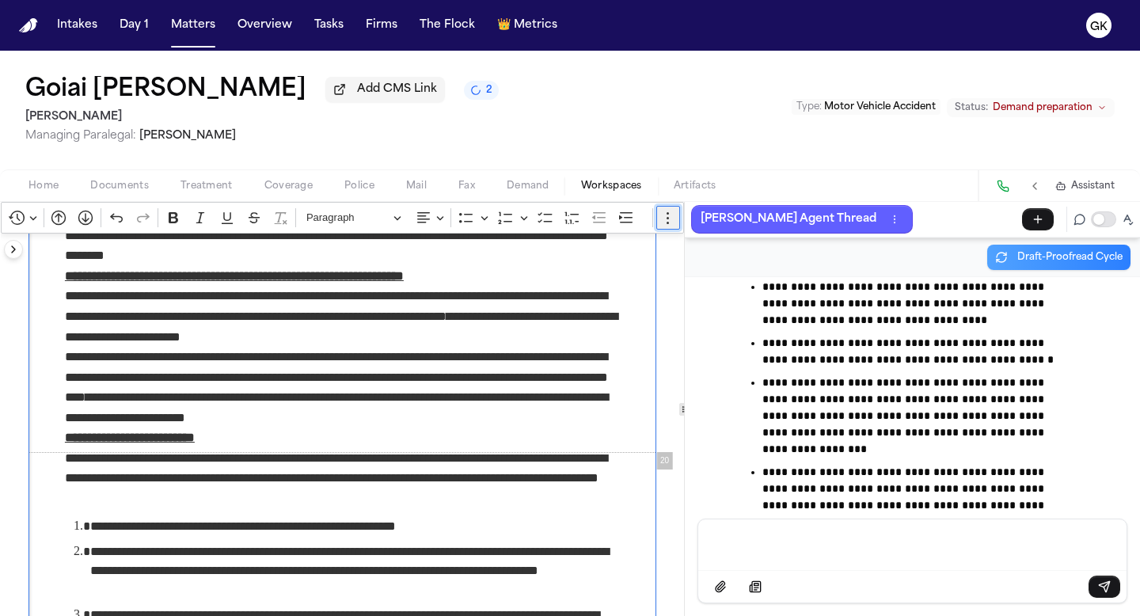
click at [665, 222] on icon "Editor toolbar" at bounding box center [668, 218] width 16 height 16
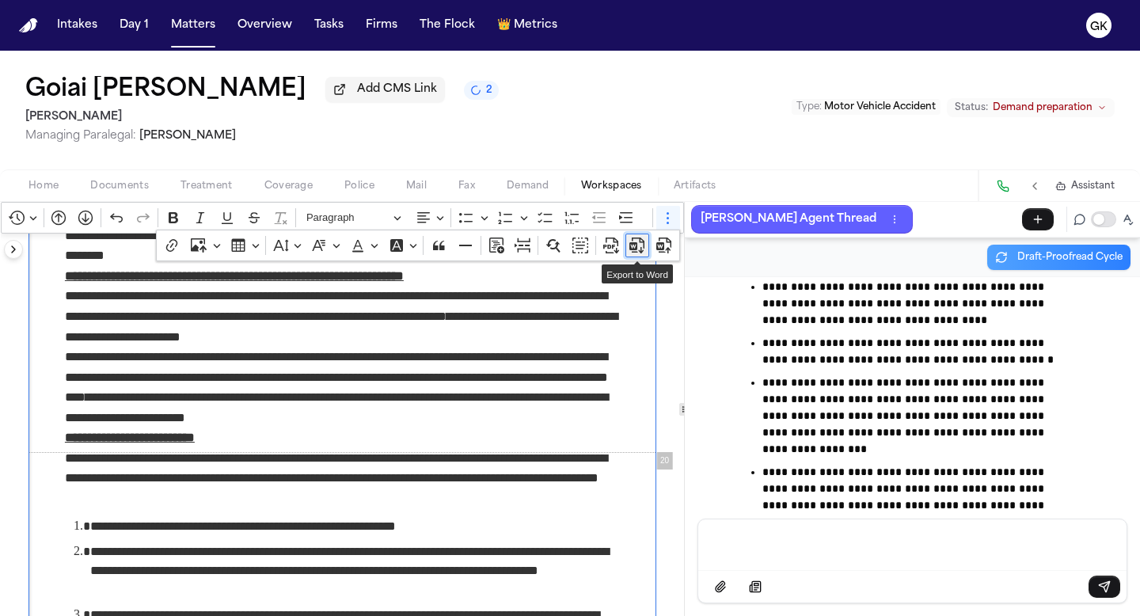
click at [640, 253] on icon "Dropdown toolbar" at bounding box center [641, 250] width 5 height 6
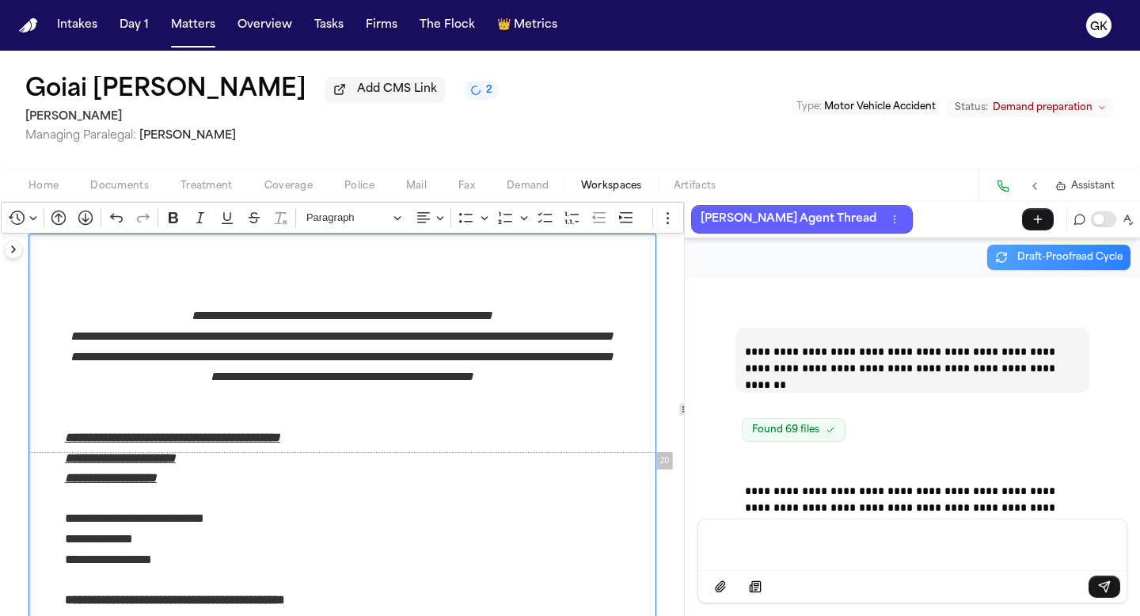
scroll to position [223748, 0]
